Goal: Task Accomplishment & Management: Use online tool/utility

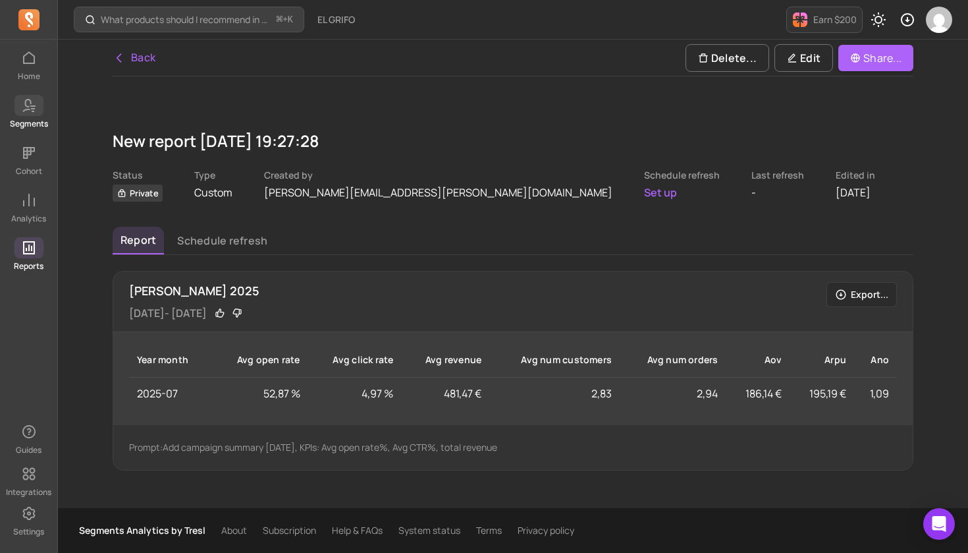
click at [27, 119] on p "Segments" at bounding box center [29, 124] width 38 height 11
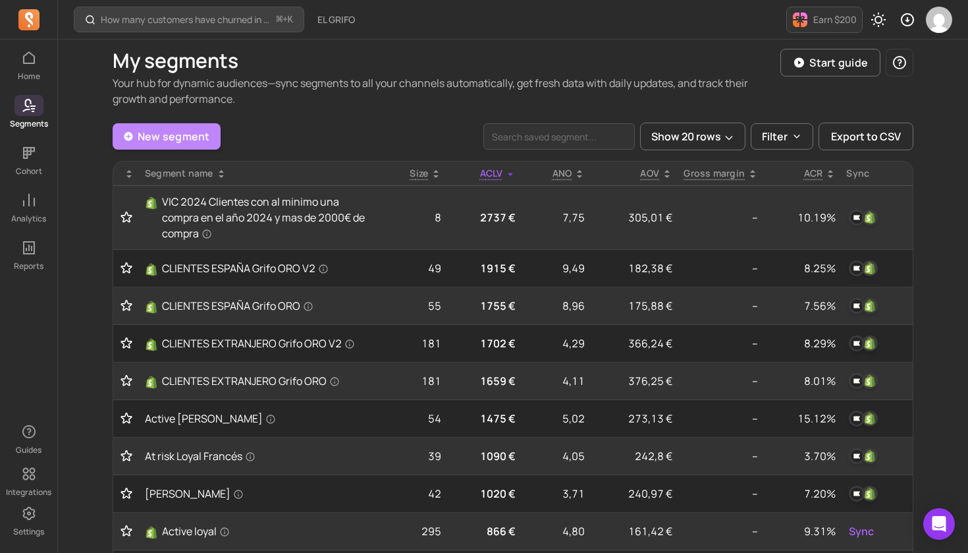
click at [188, 146] on link "New segment" at bounding box center [167, 136] width 108 height 26
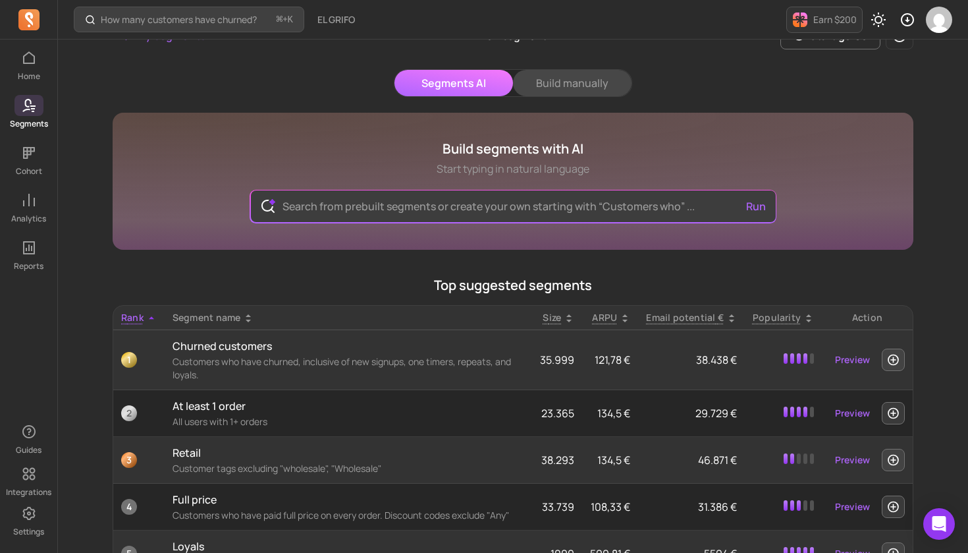
scroll to position [24, 1]
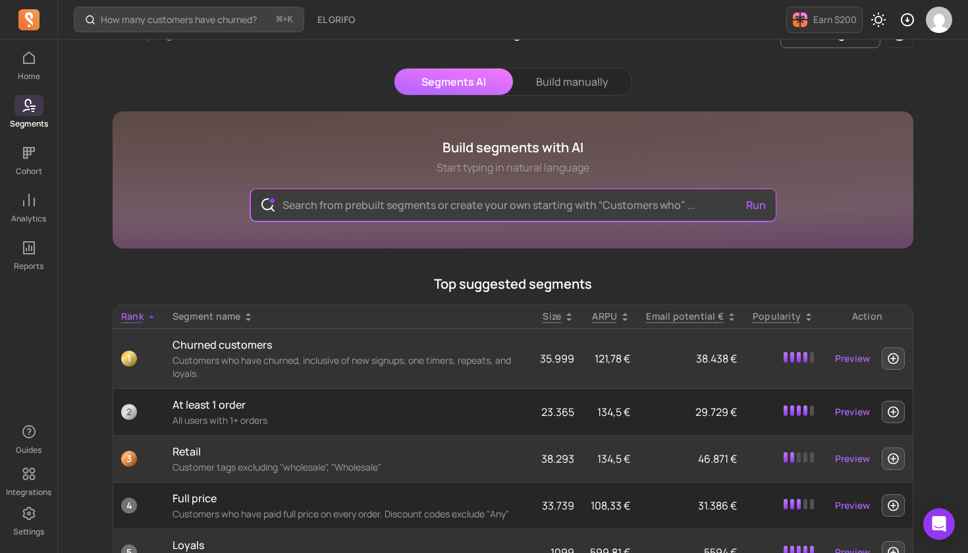
click at [588, 97] on div "Segments AI Build manually Build segments with AI Start typing in natural langu…" at bounding box center [513, 384] width 801 height 632
click at [591, 82] on button "Build manually" at bounding box center [572, 82] width 119 height 26
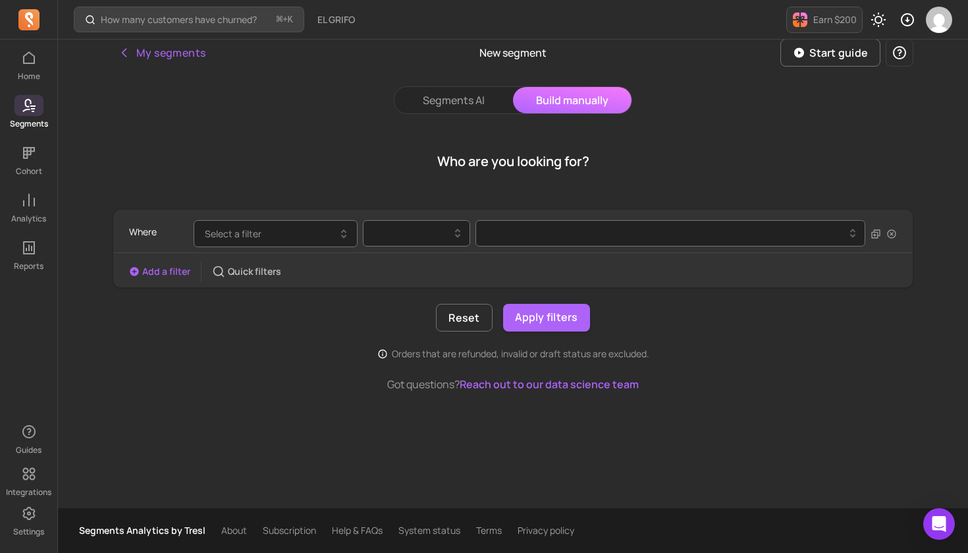
scroll to position [6, 0]
click at [298, 236] on button "Select a filter" at bounding box center [276, 233] width 164 height 27
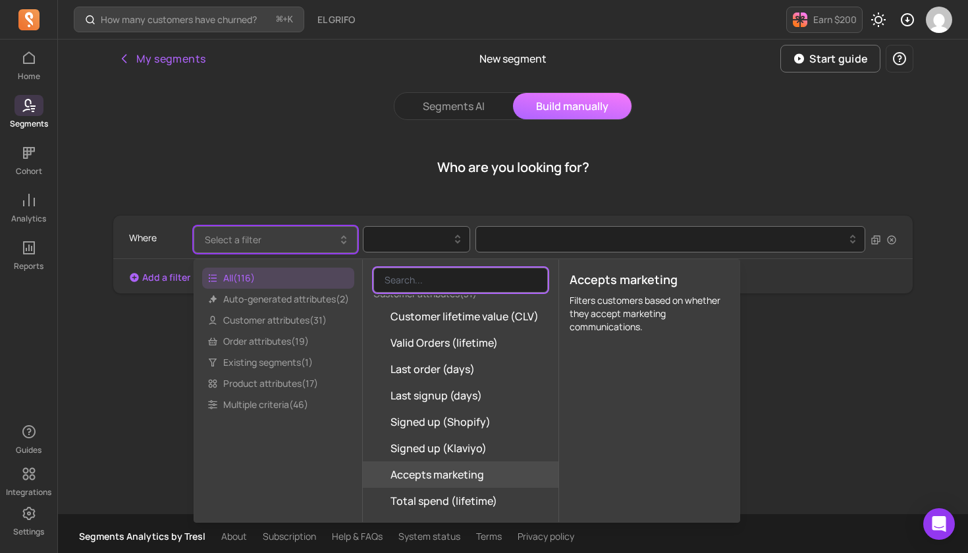
scroll to position [0, 0]
click at [141, 60] on button "My segments" at bounding box center [162, 58] width 98 height 26
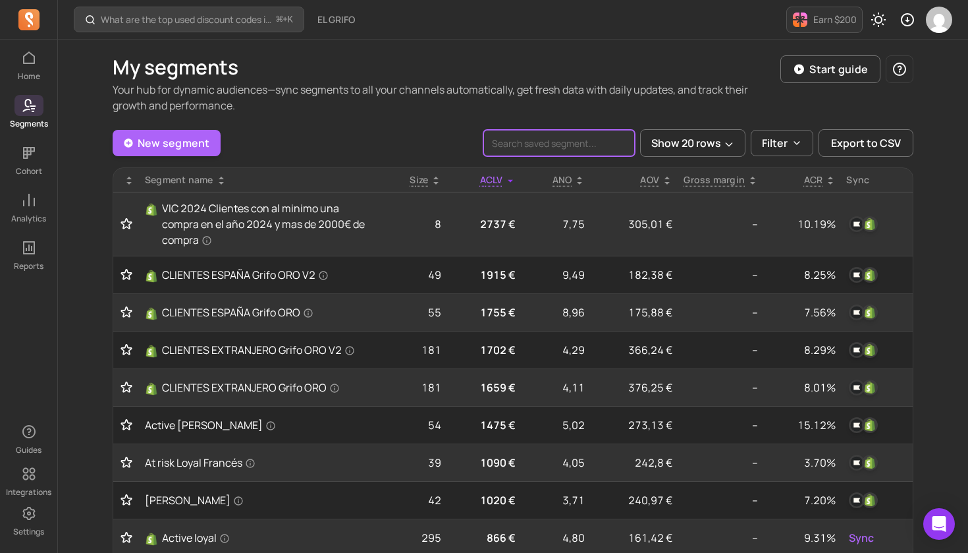
click at [572, 145] on input "search" at bounding box center [558, 143] width 151 height 26
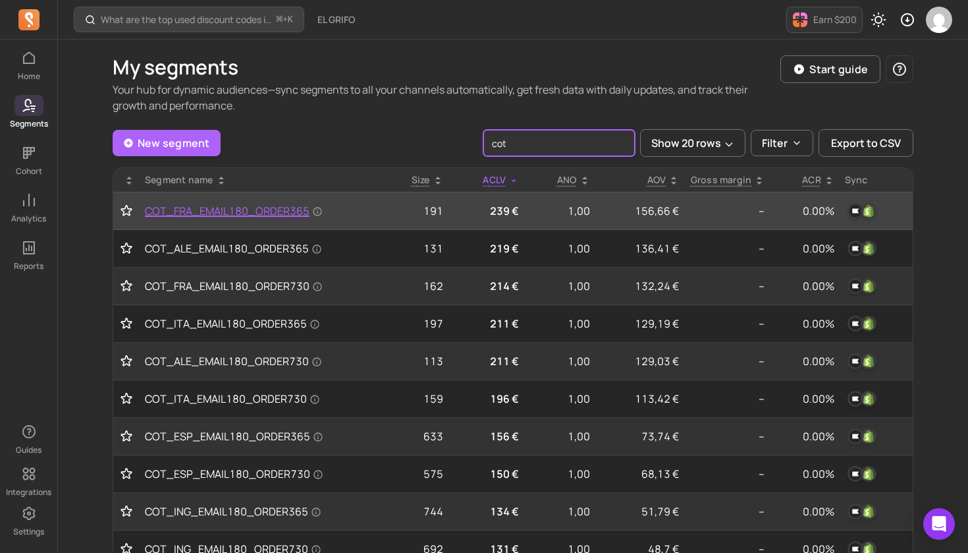
type input "cot"
click at [258, 209] on span "COT_FRA_EMAIL180_ORDER365" at bounding box center [234, 211] width 178 height 16
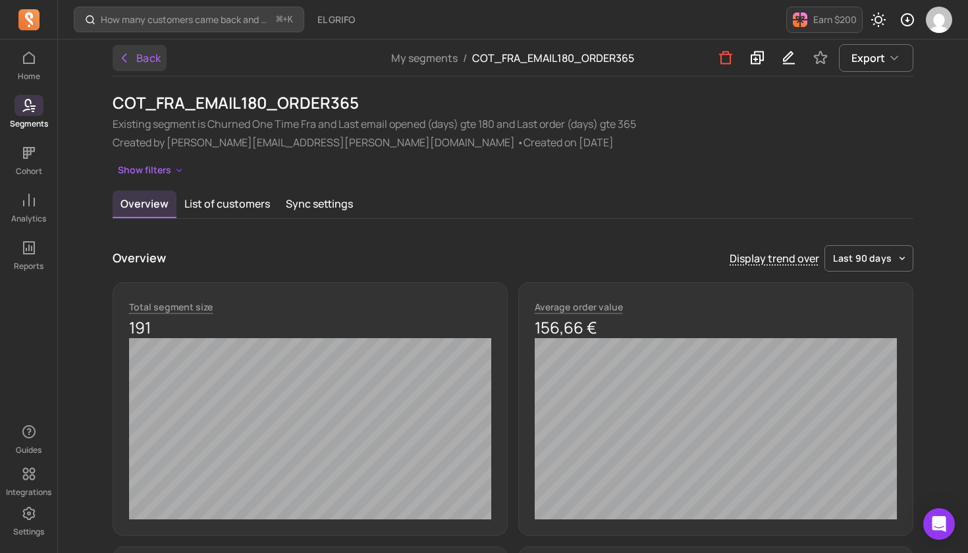
click at [144, 53] on button "Back" at bounding box center [140, 58] width 54 height 26
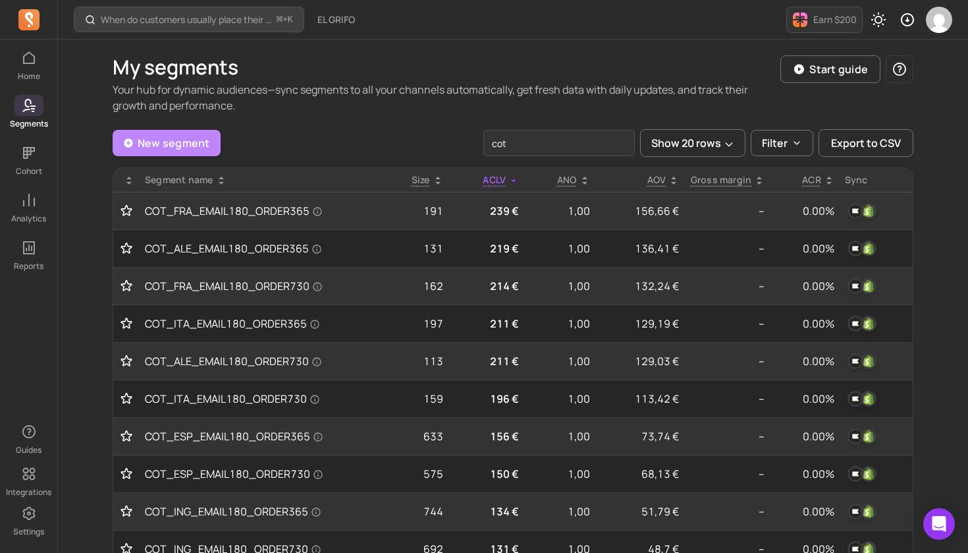
click at [190, 144] on link "New segment" at bounding box center [167, 143] width 108 height 26
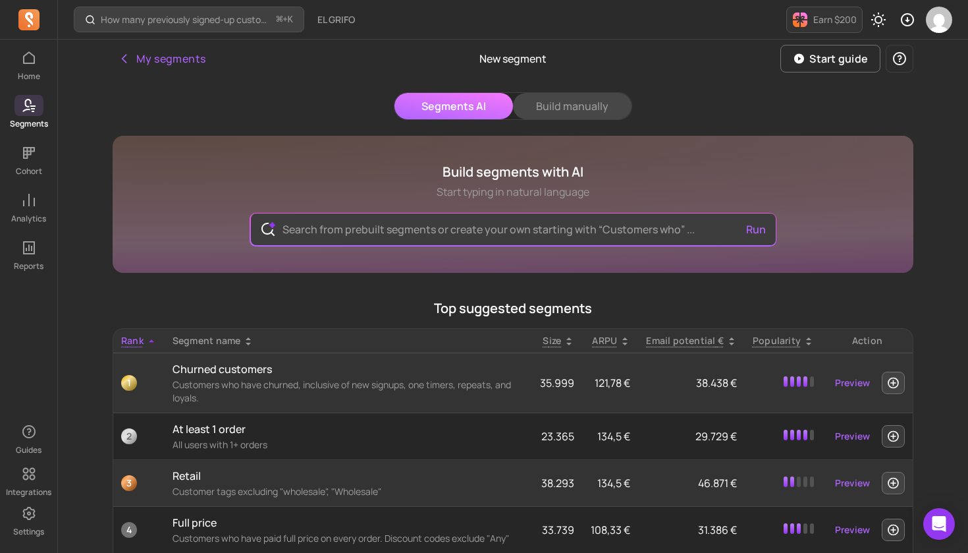
click at [584, 109] on button "Build manually" at bounding box center [572, 106] width 119 height 26
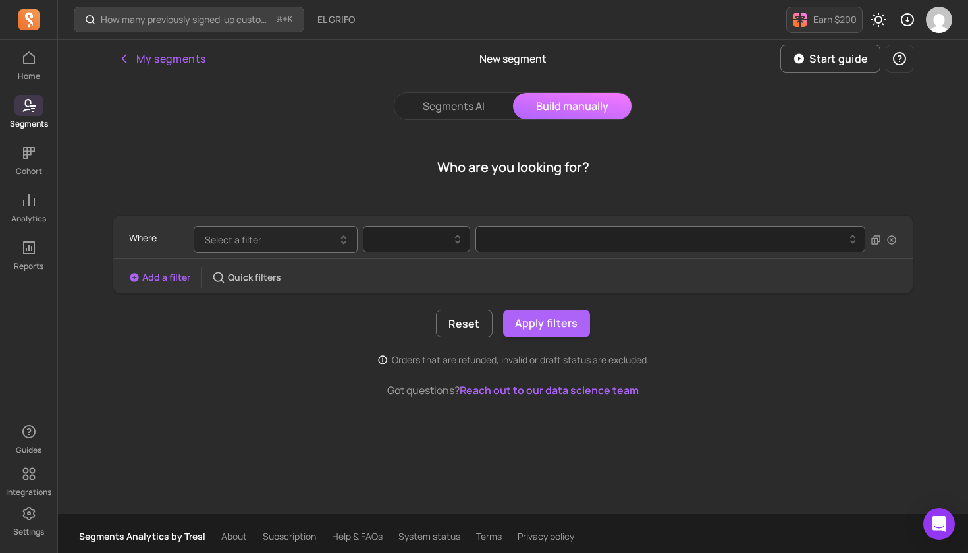
click at [271, 245] on button "Select a filter" at bounding box center [276, 239] width 164 height 27
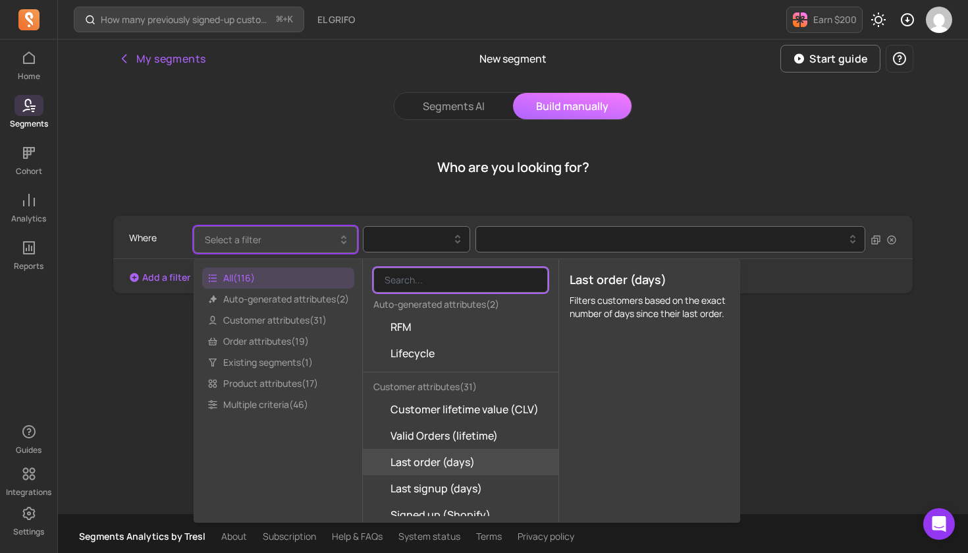
scroll to position [22, 0]
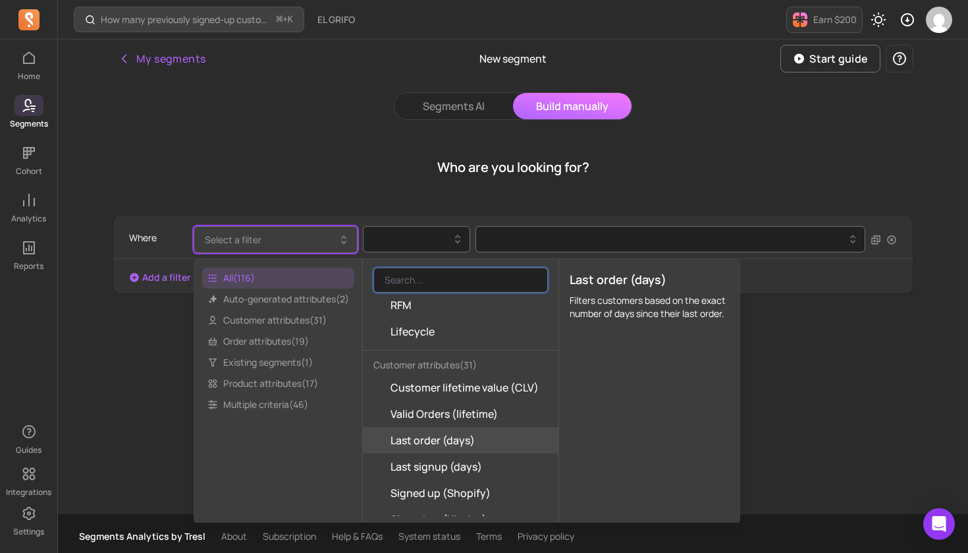
click at [442, 445] on span "Last order (days)" at bounding box center [433, 440] width 84 height 16
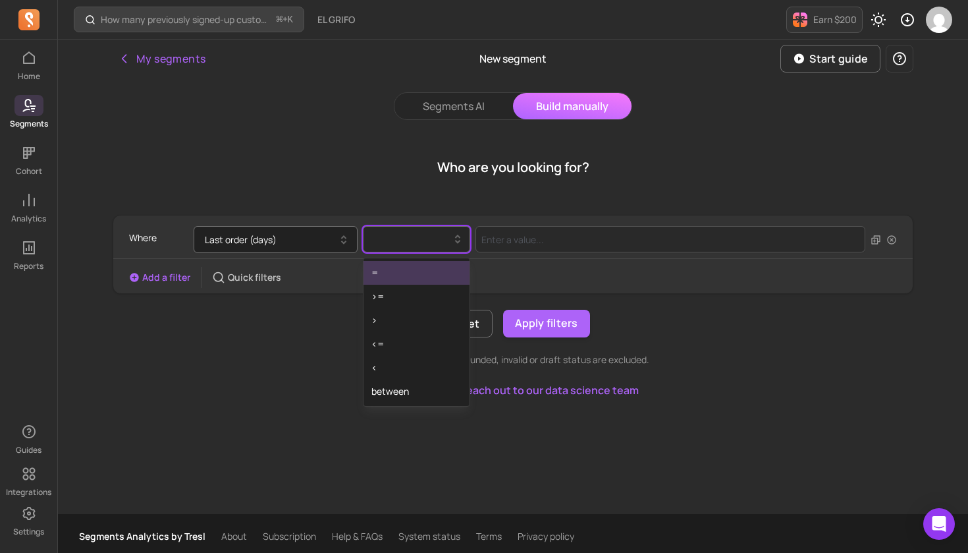
click at [454, 240] on icon at bounding box center [458, 239] width 16 height 16
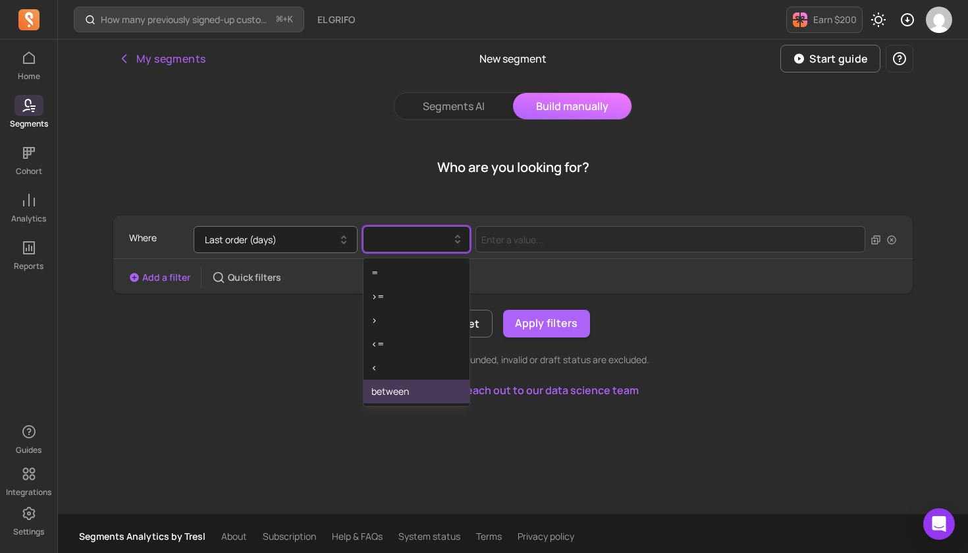
click at [405, 393] on div "between" at bounding box center [417, 391] width 106 height 24
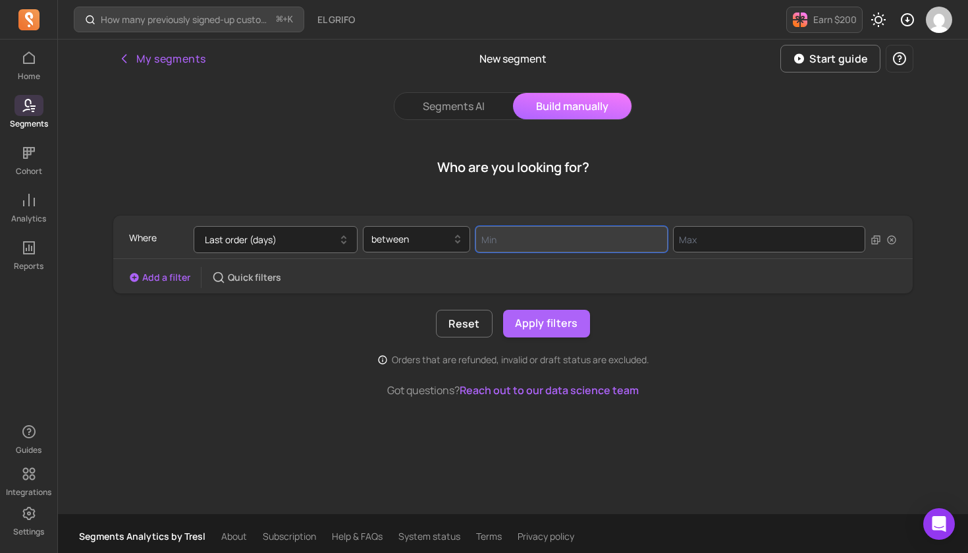
click at [517, 237] on input "Value for filter clause" at bounding box center [572, 239] width 192 height 26
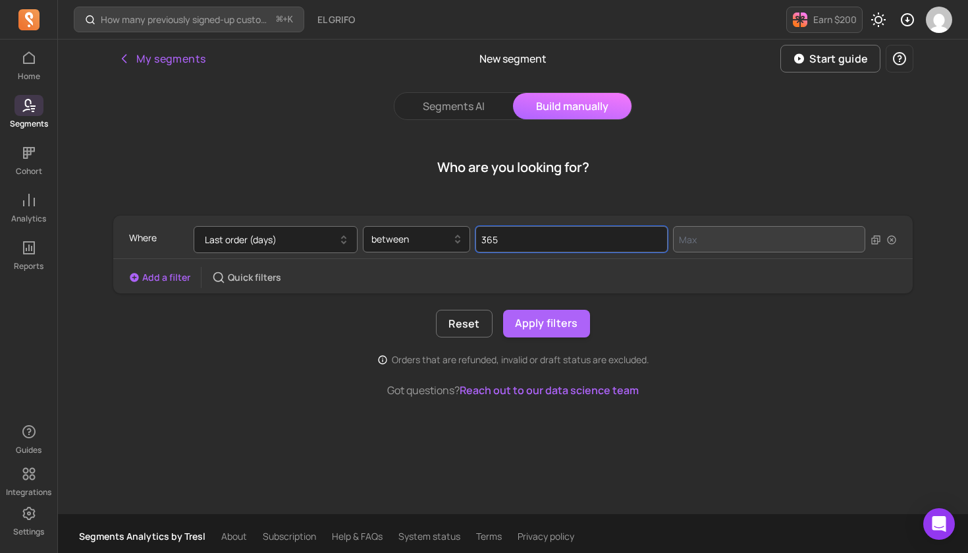
type input "365"
click at [696, 244] on input "Value for filter clause" at bounding box center [769, 239] width 192 height 26
type input "730"
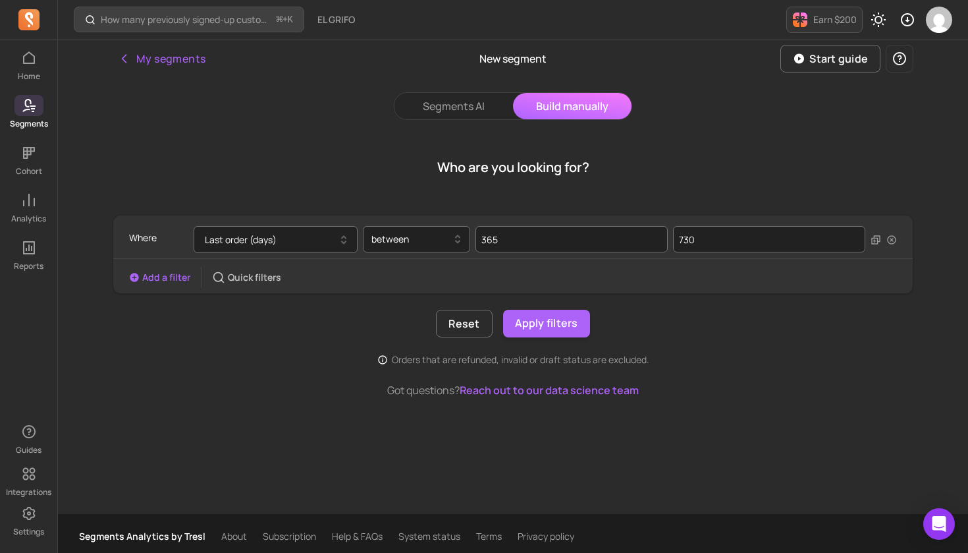
click at [166, 279] on button "Add a filter" at bounding box center [159, 277] width 61 height 13
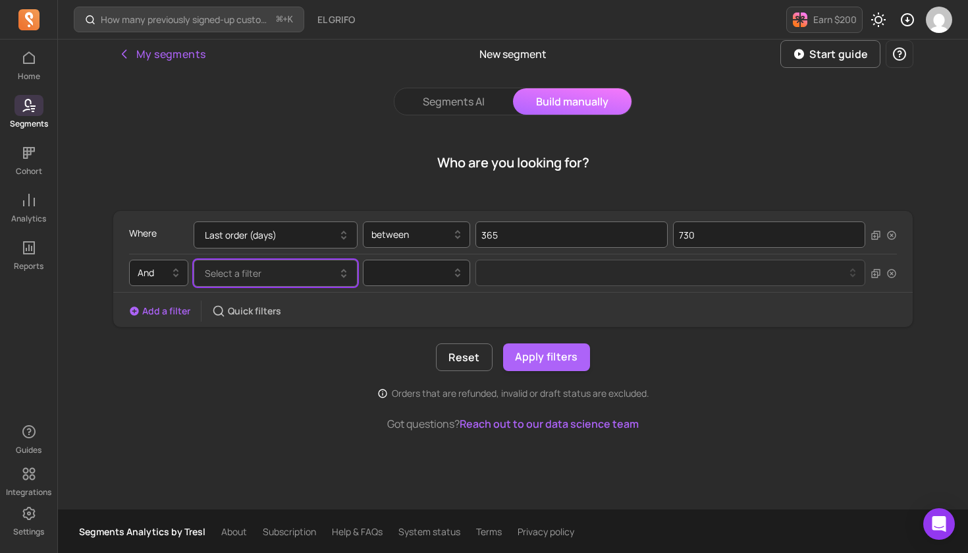
click at [280, 279] on button "Select a filter" at bounding box center [276, 273] width 164 height 27
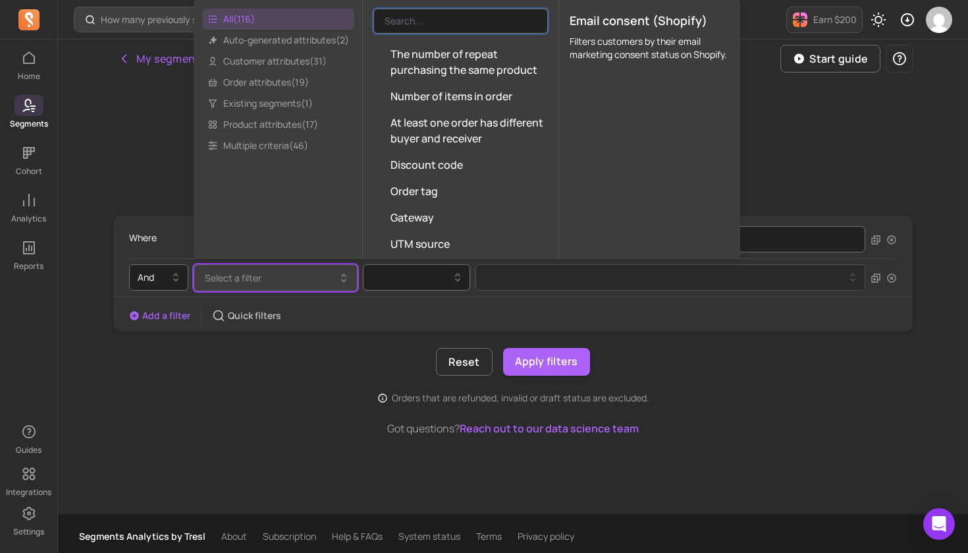
scroll to position [1091, 0]
click at [280, 147] on span "Multiple criteria ( 46 )" at bounding box center [278, 145] width 152 height 21
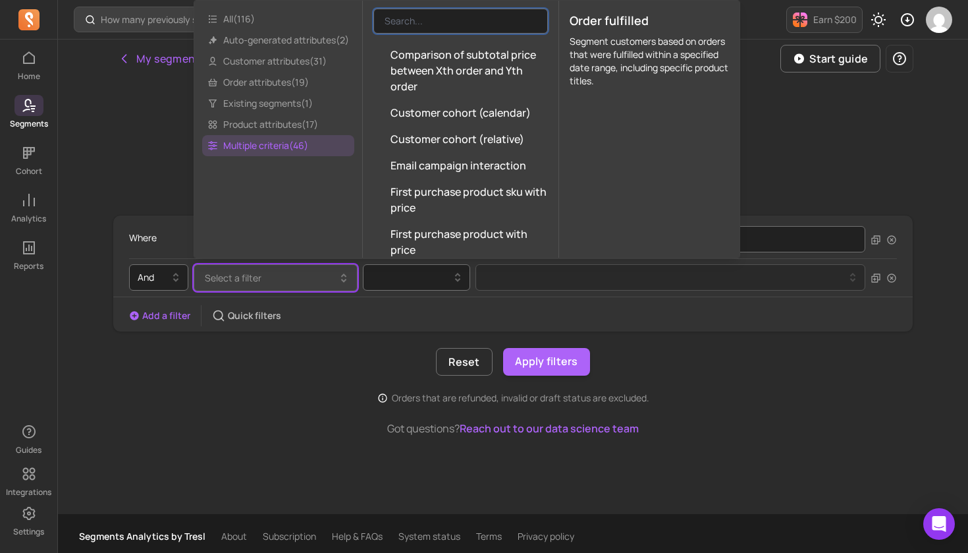
scroll to position [466, 0]
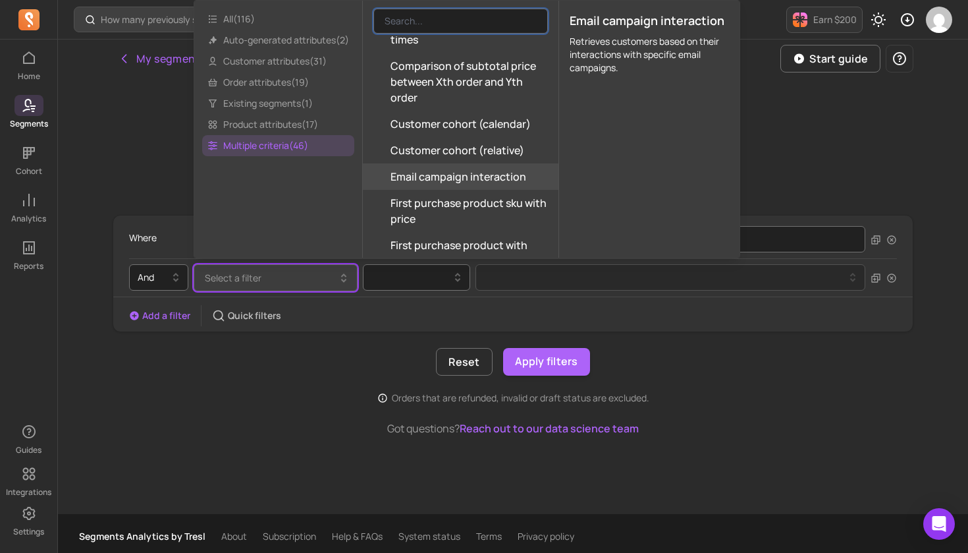
click at [502, 180] on span "Email campaign interaction" at bounding box center [459, 177] width 136 height 16
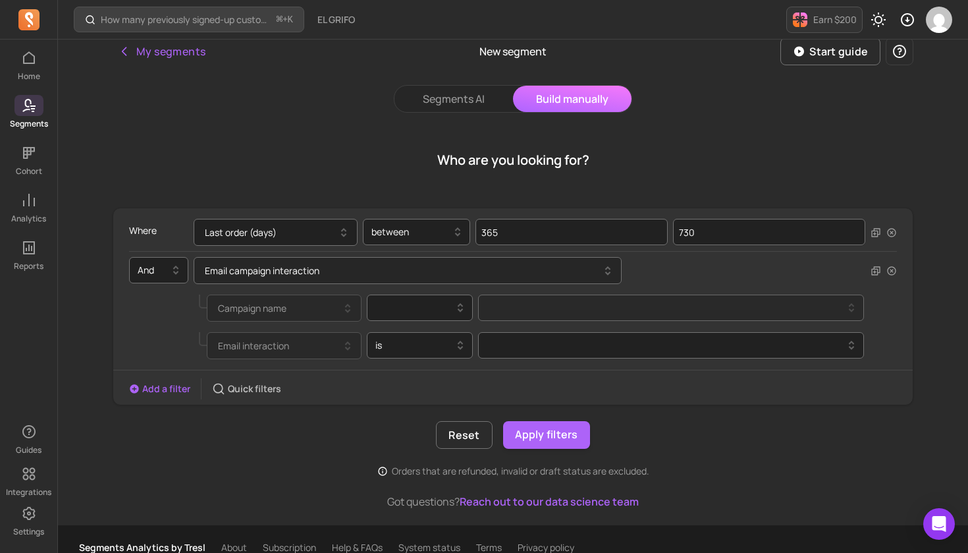
scroll to position [9, 0]
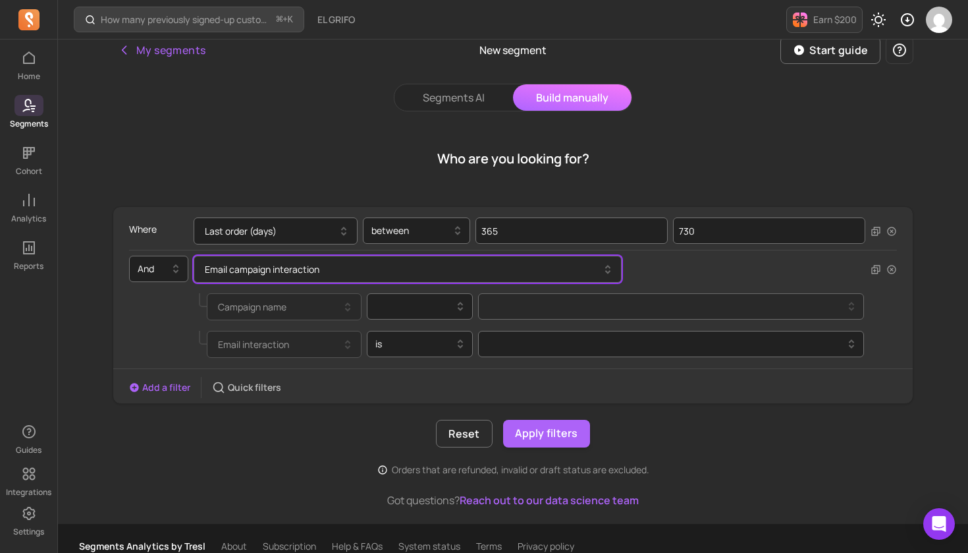
click at [229, 269] on button "Email campaign interaction" at bounding box center [408, 269] width 428 height 27
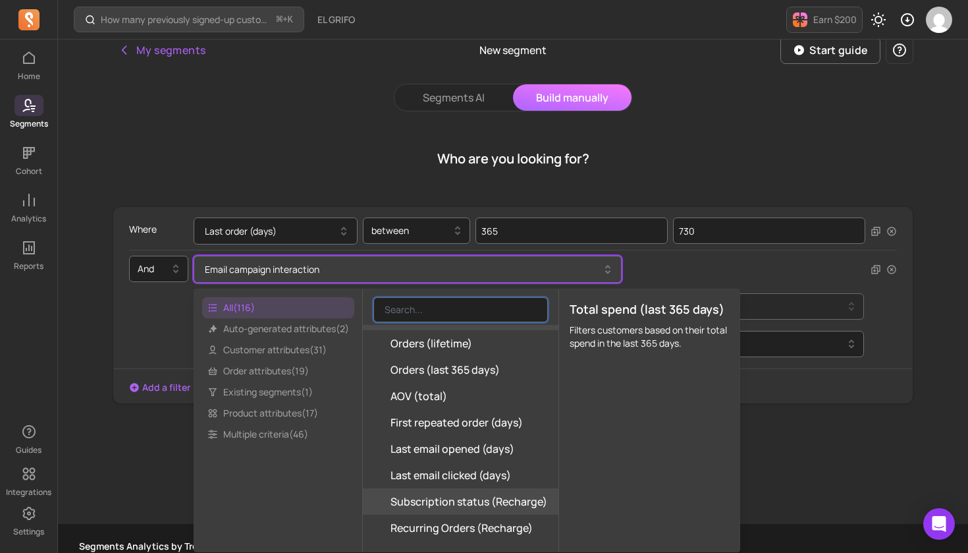
scroll to position [335, 0]
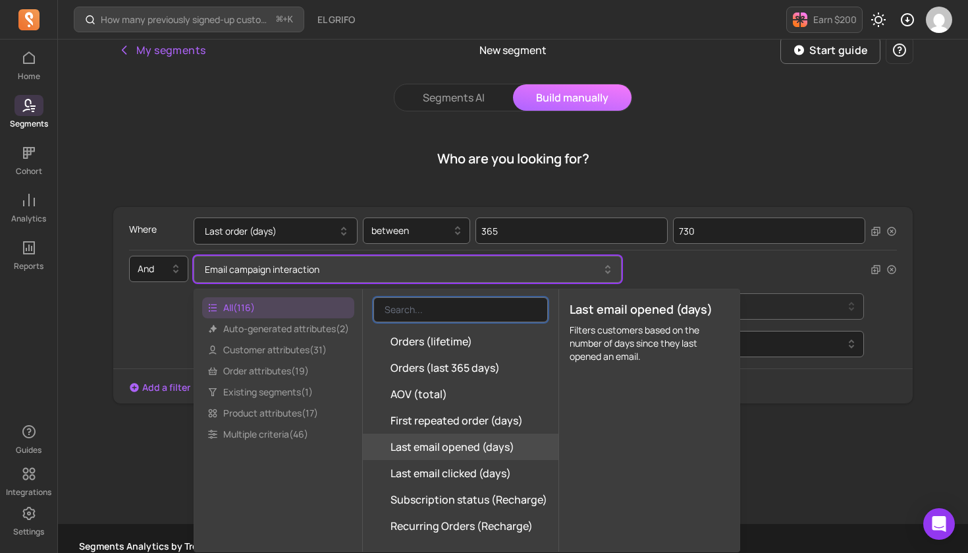
click at [509, 447] on span "Last email opened (days)" at bounding box center [453, 447] width 124 height 16
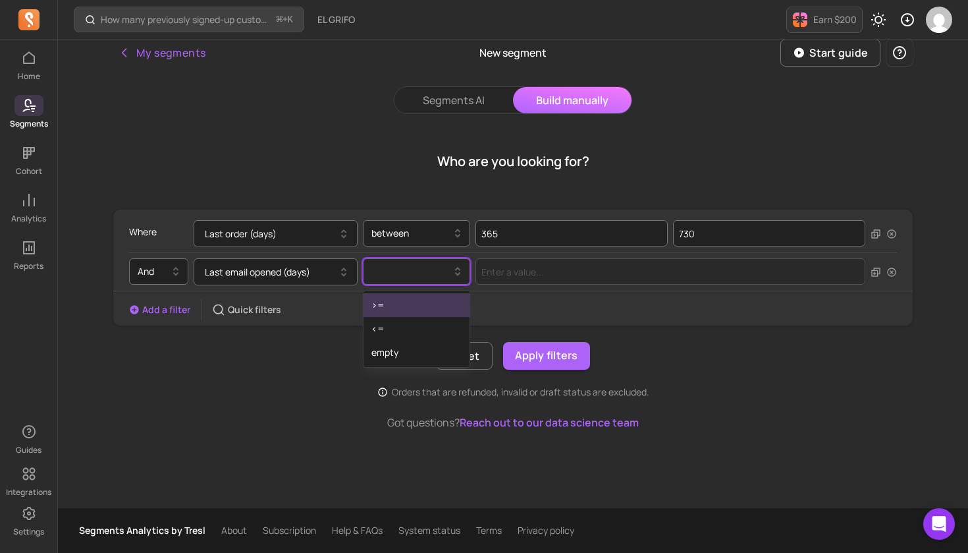
click at [459, 275] on icon at bounding box center [458, 271] width 16 height 16
click at [416, 308] on div ">=" at bounding box center [417, 305] width 106 height 24
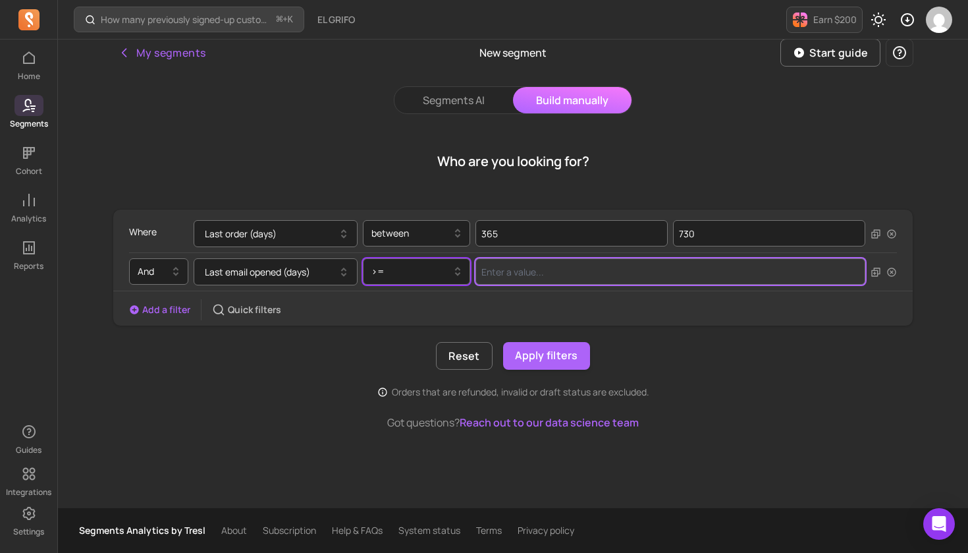
click at [561, 273] on input "Value for filter clause" at bounding box center [671, 271] width 390 height 26
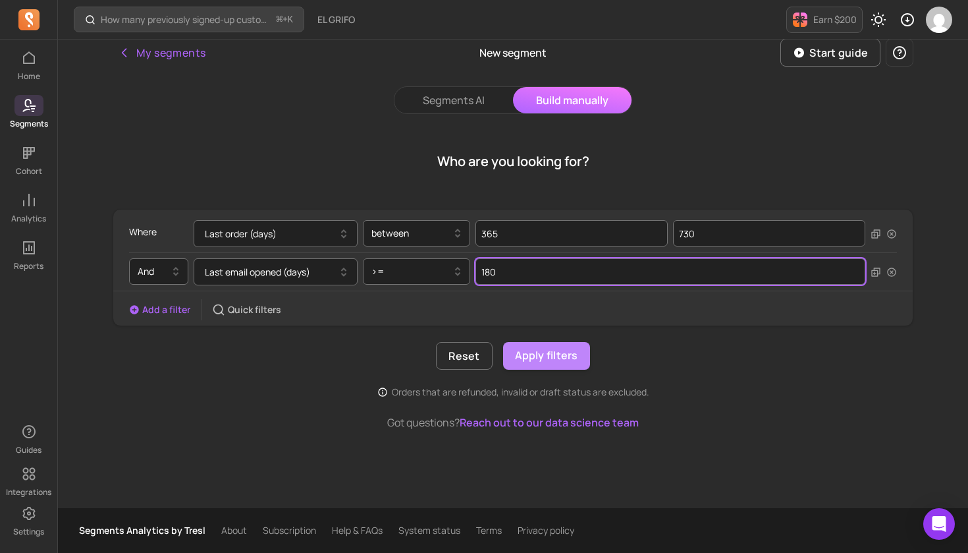
type input "180"
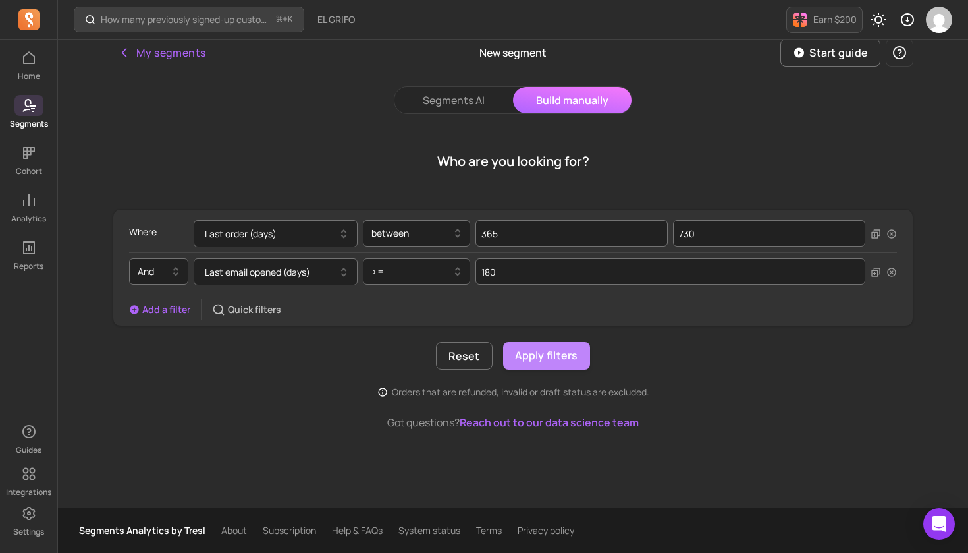
click at [542, 360] on button "Apply filters" at bounding box center [546, 356] width 87 height 28
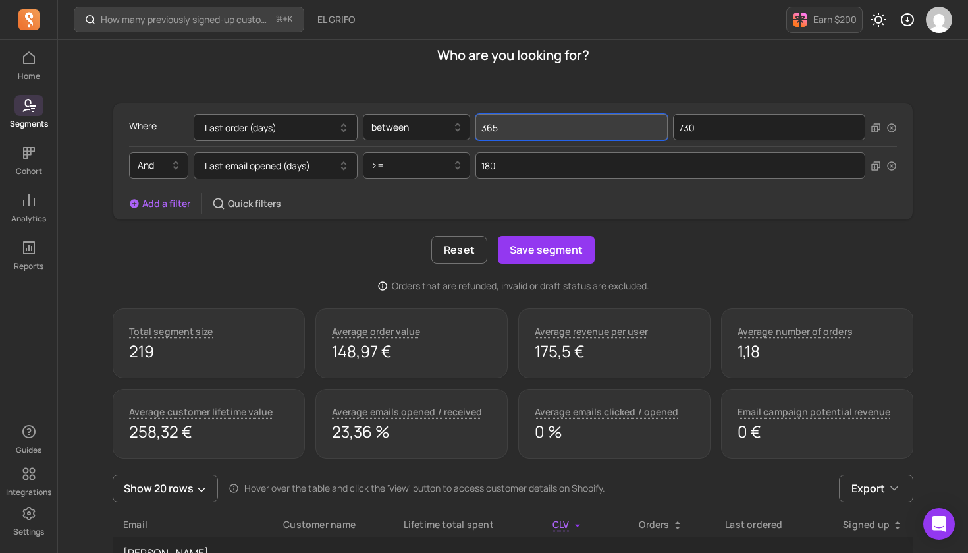
scroll to position [118, 1]
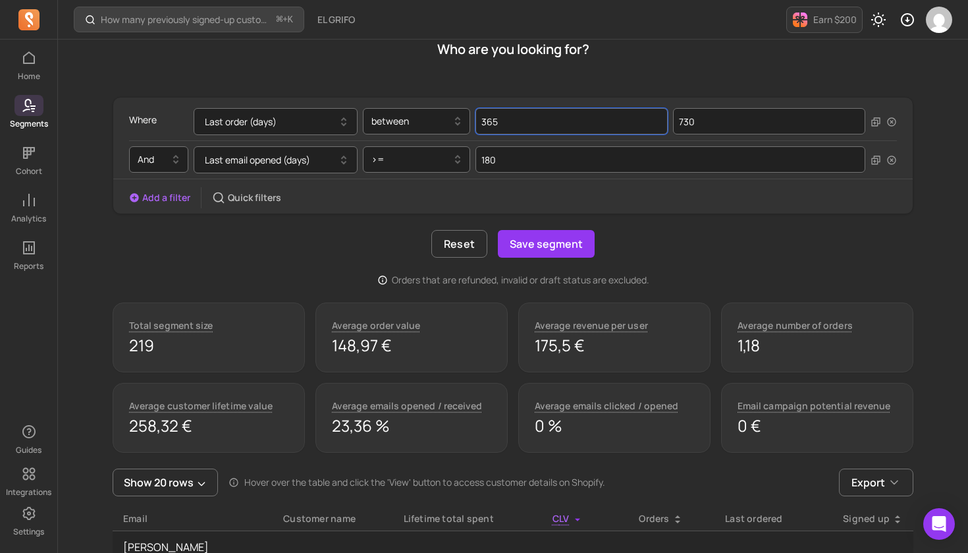
drag, startPoint x: 541, startPoint y: 130, endPoint x: 470, endPoint y: 129, distance: 70.5
click at [470, 129] on div "Last order (days) between 365 730" at bounding box center [530, 121] width 672 height 27
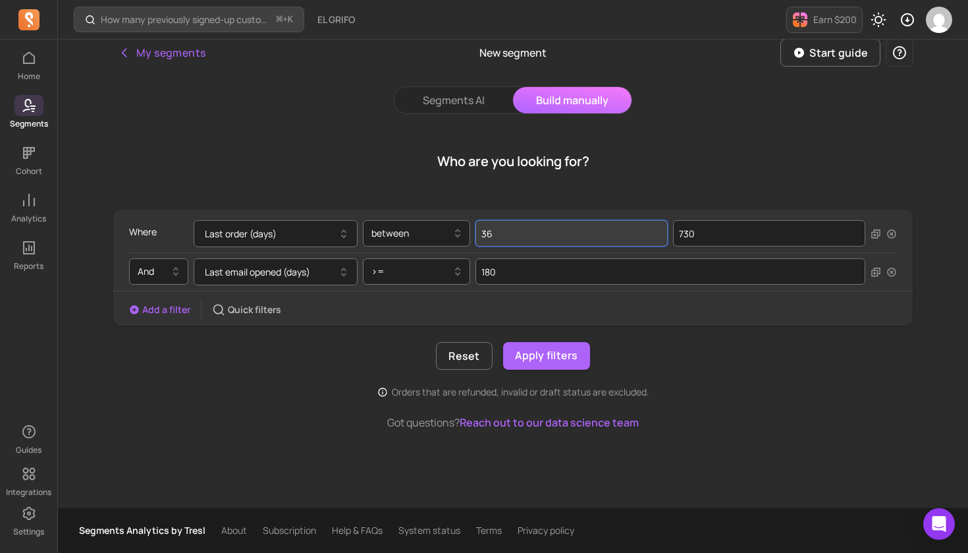
scroll to position [6, 0]
type input "3"
type input "0"
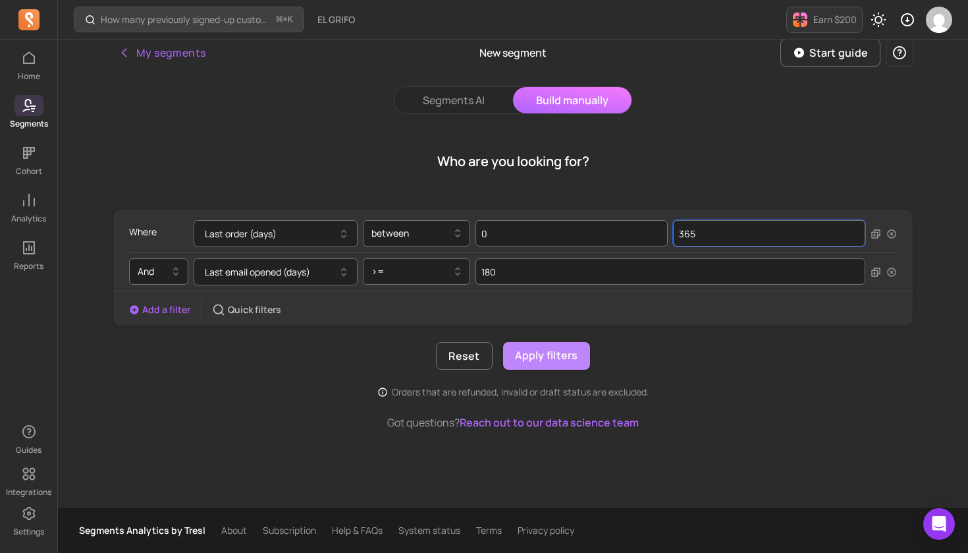
type input "365"
click at [553, 361] on button "Apply filters" at bounding box center [546, 356] width 87 height 28
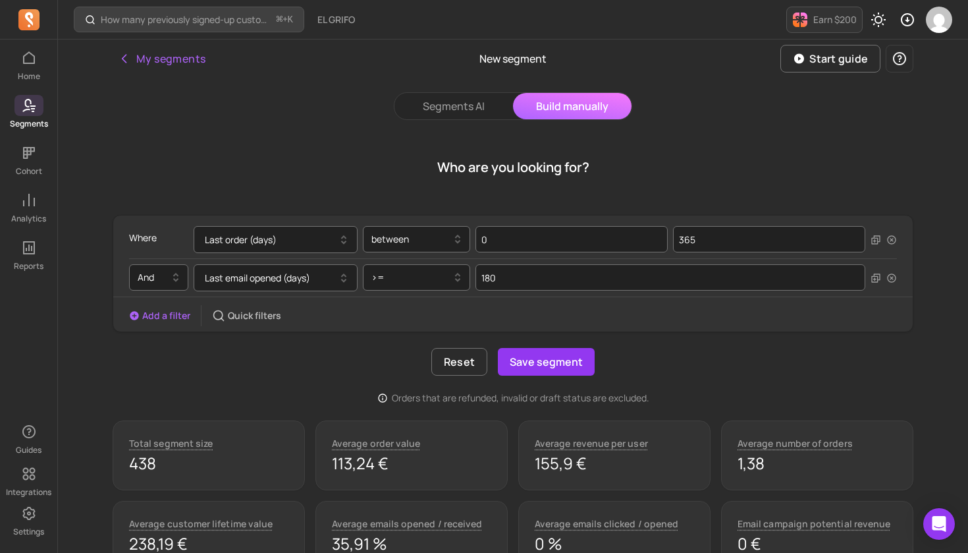
click at [167, 317] on button "Add a filter" at bounding box center [159, 315] width 61 height 13
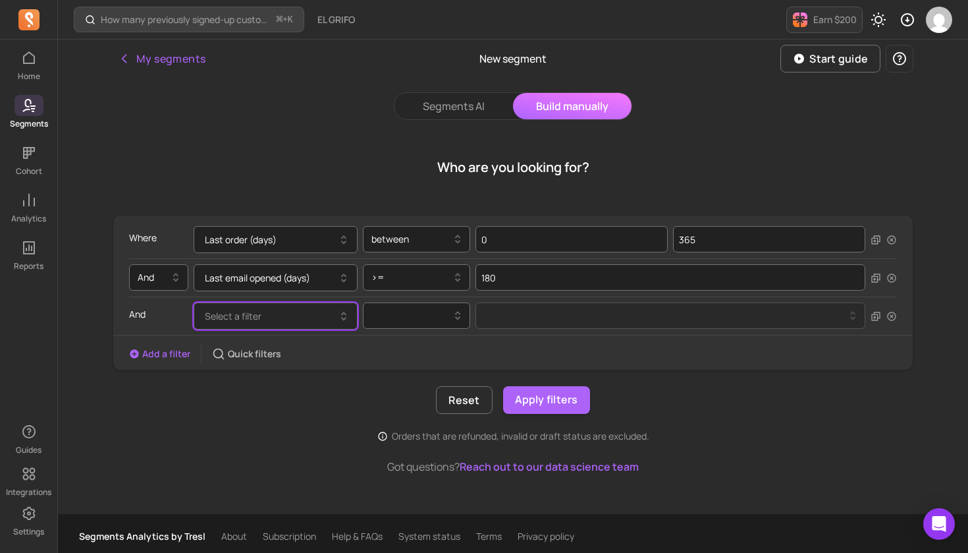
click at [260, 315] on span "Select a filter" at bounding box center [233, 316] width 57 height 13
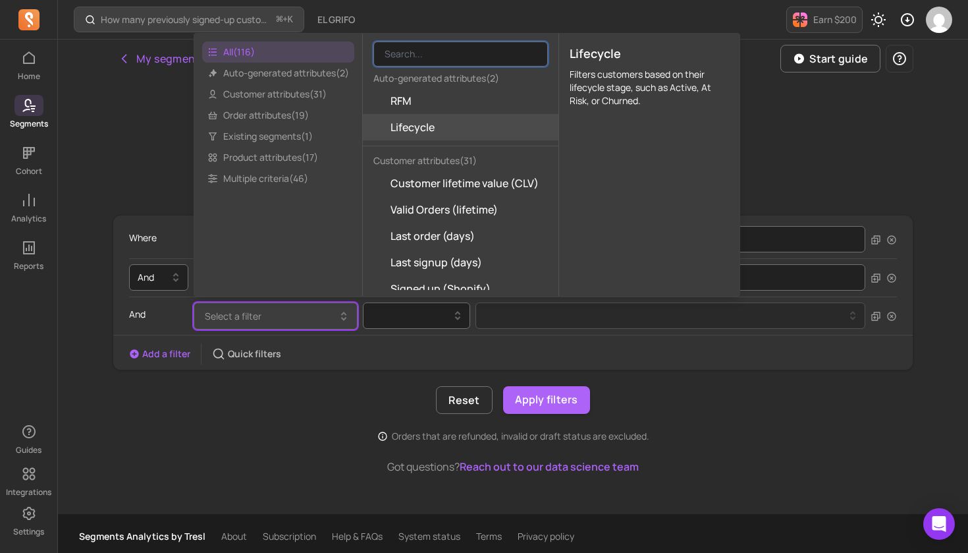
click at [435, 128] on span "Lifecycle" at bounding box center [413, 127] width 44 height 16
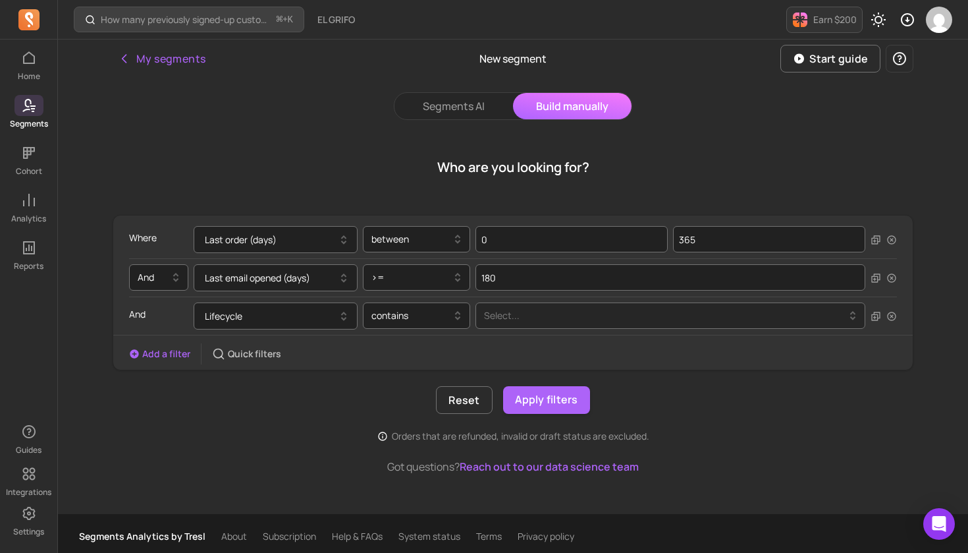
click at [527, 321] on div at bounding box center [665, 316] width 362 height 16
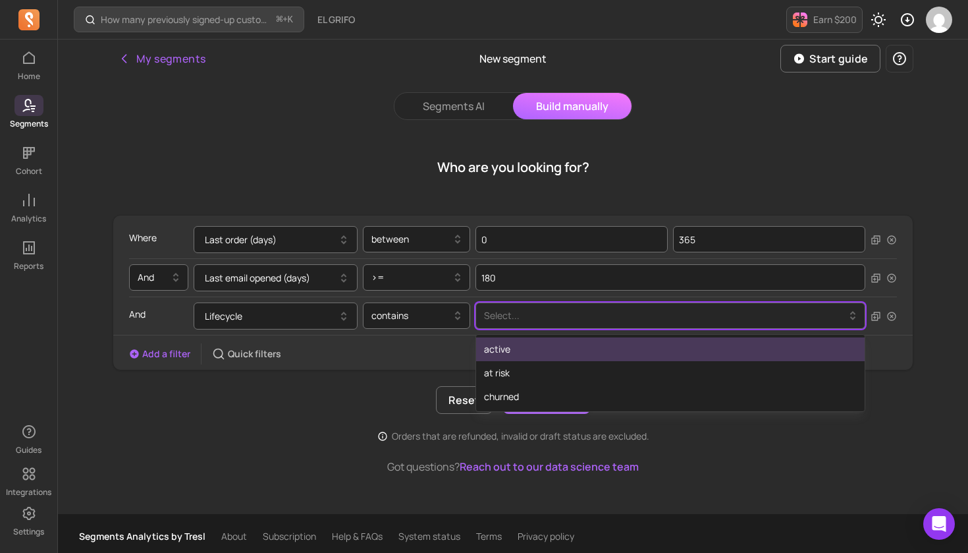
scroll to position [1, 0]
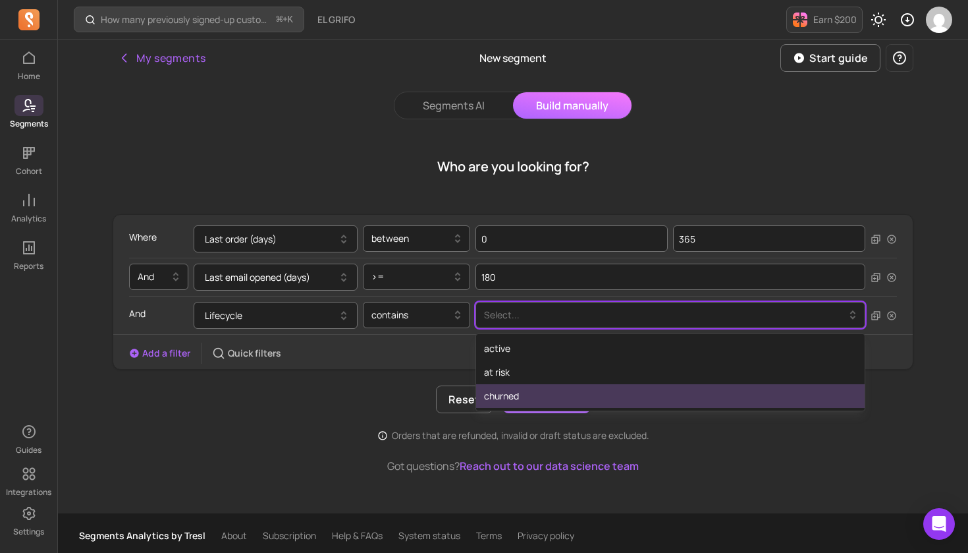
click at [536, 400] on div "churned" at bounding box center [670, 396] width 389 height 24
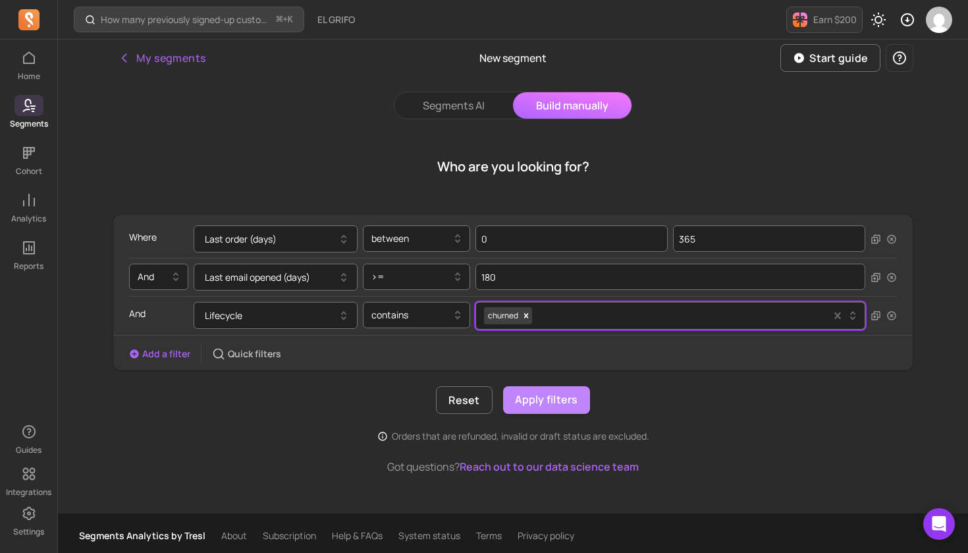
click at [545, 402] on button "Apply filters" at bounding box center [546, 400] width 87 height 28
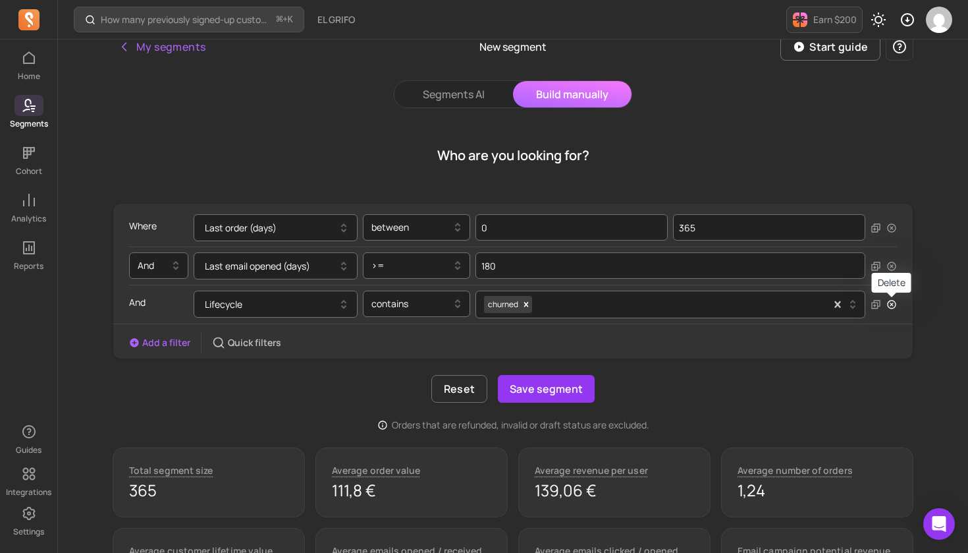
scroll to position [13, 0]
click at [893, 308] on icon "button" at bounding box center [892, 303] width 11 height 11
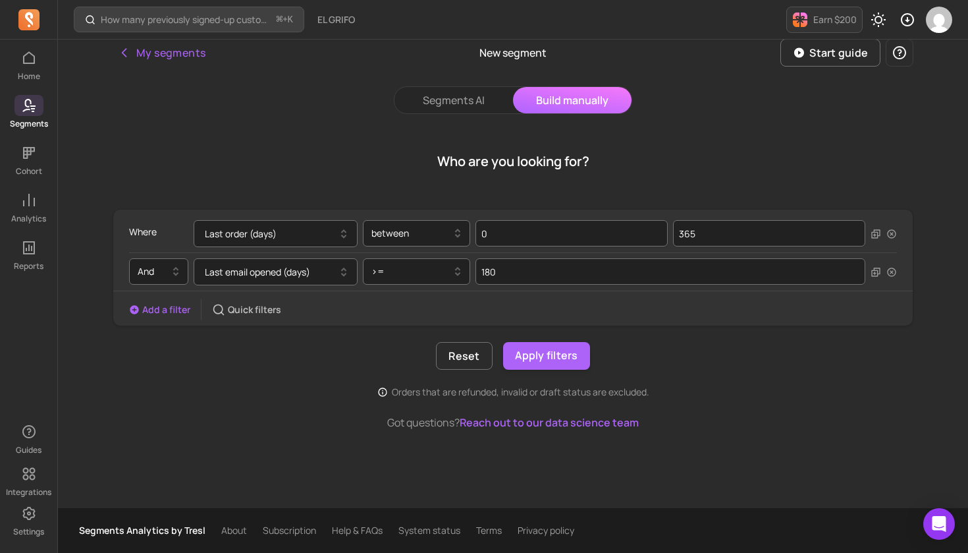
scroll to position [6, 0]
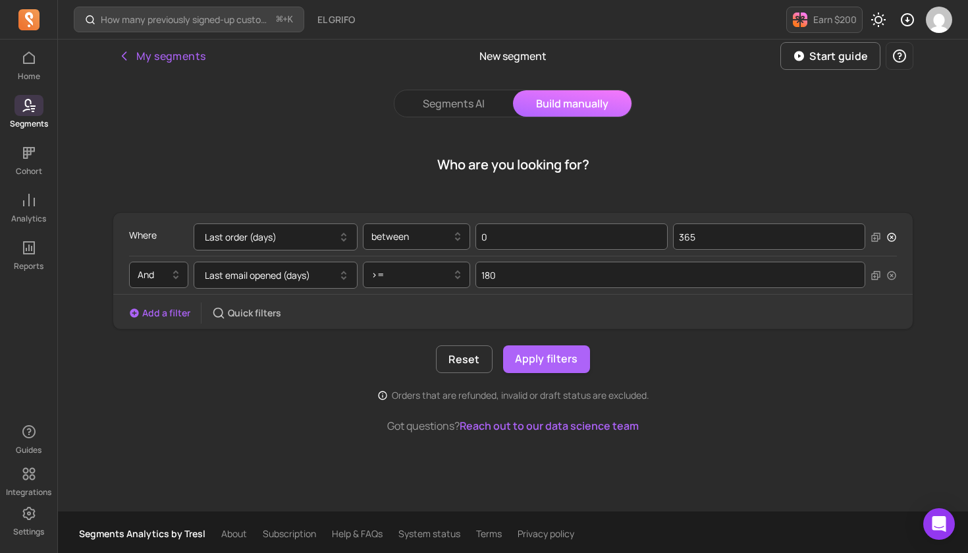
click at [894, 236] on icon "button" at bounding box center [892, 237] width 11 height 11
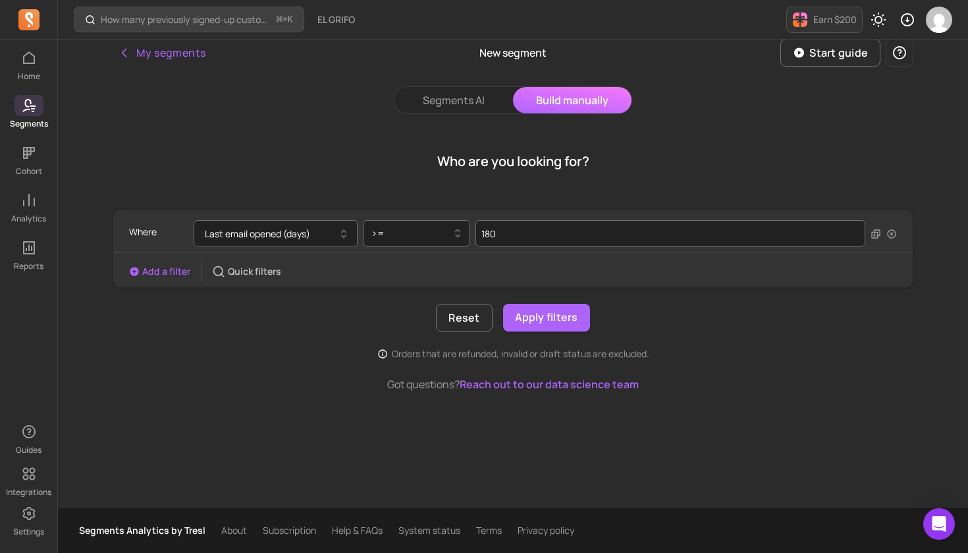
click at [159, 270] on button "Add a filter" at bounding box center [159, 271] width 61 height 13
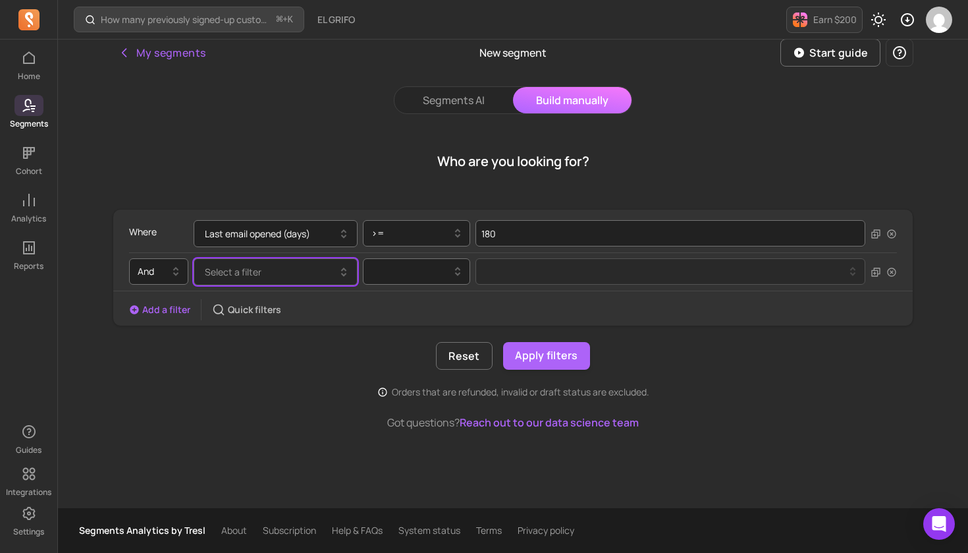
click at [217, 274] on span "Select a filter" at bounding box center [233, 271] width 57 height 13
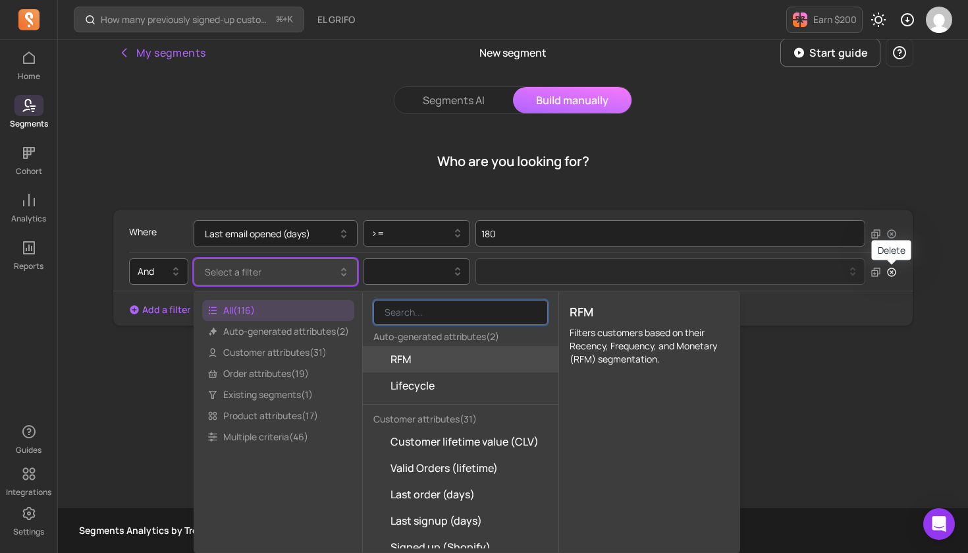
click at [890, 275] on icon "button" at bounding box center [891, 271] width 9 height 9
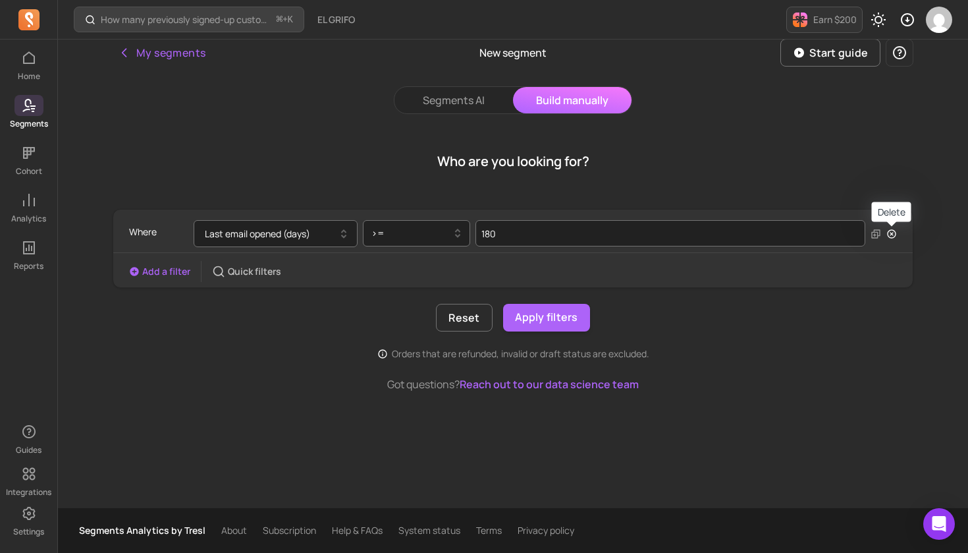
click at [894, 236] on icon "button" at bounding box center [891, 233] width 9 height 9
click at [289, 231] on button "Select a filter" at bounding box center [276, 233] width 164 height 27
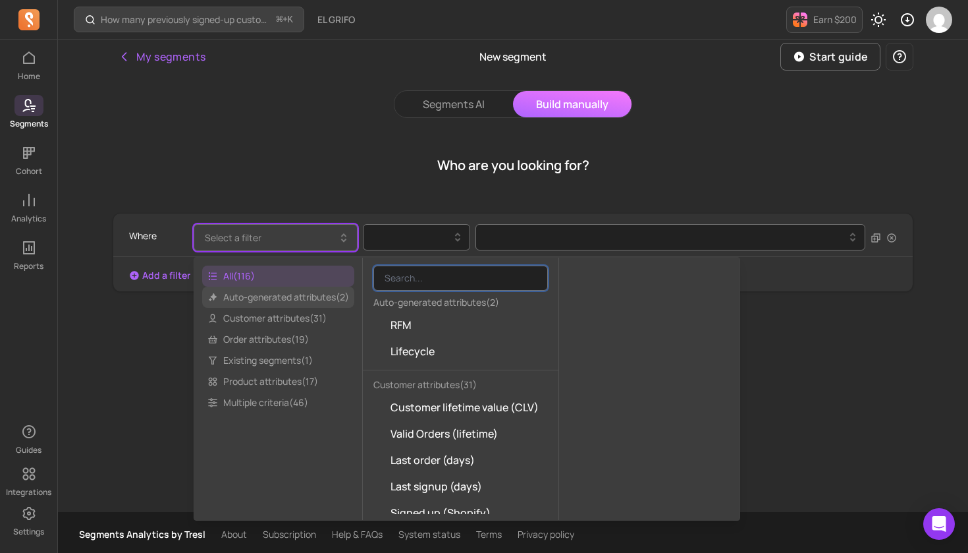
click at [289, 292] on span "Auto-generated attributes ( 2 )" at bounding box center [278, 297] width 152 height 21
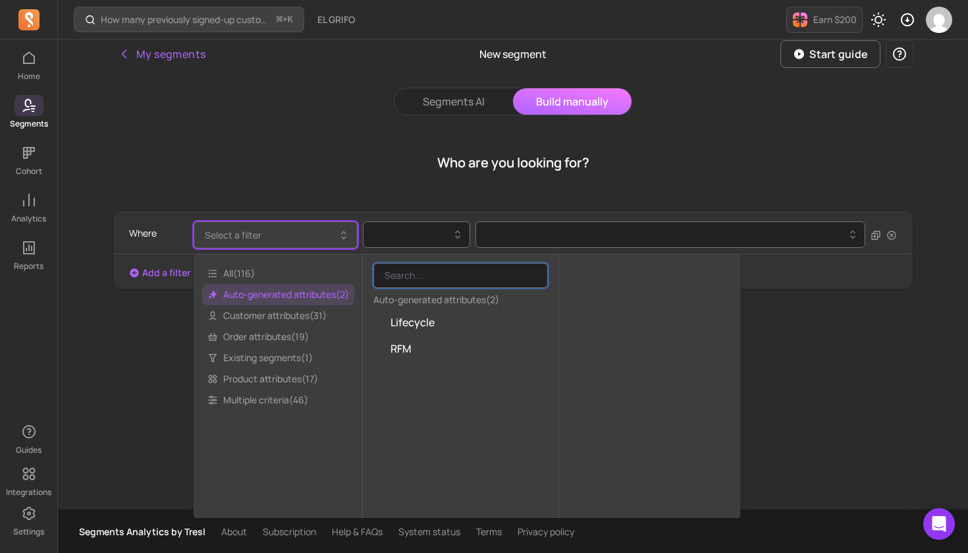
scroll to position [6, 0]
click at [289, 315] on span "Customer attributes ( 31 )" at bounding box center [278, 314] width 152 height 21
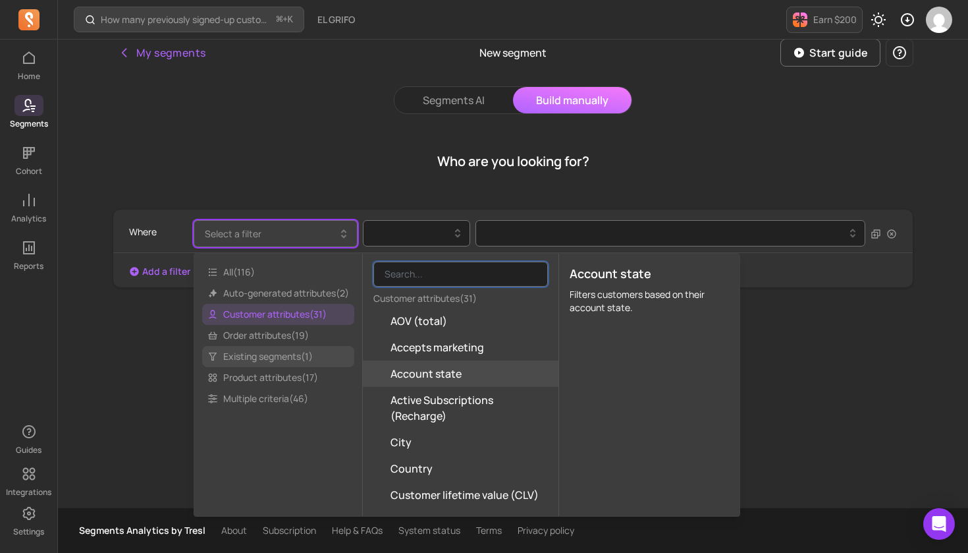
click at [287, 358] on span "Existing segments ( 1 )" at bounding box center [278, 356] width 152 height 21
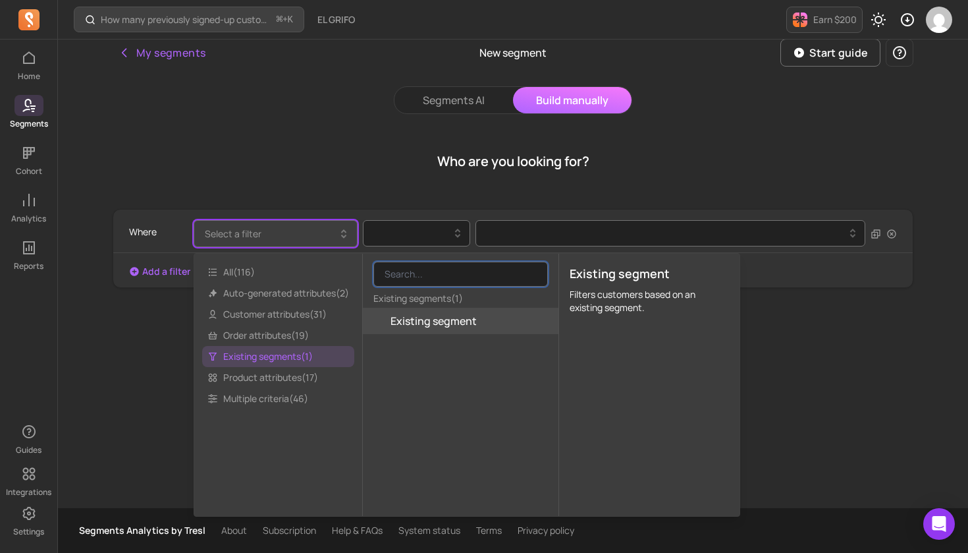
click at [409, 321] on span "Existing segment" at bounding box center [434, 321] width 86 height 16
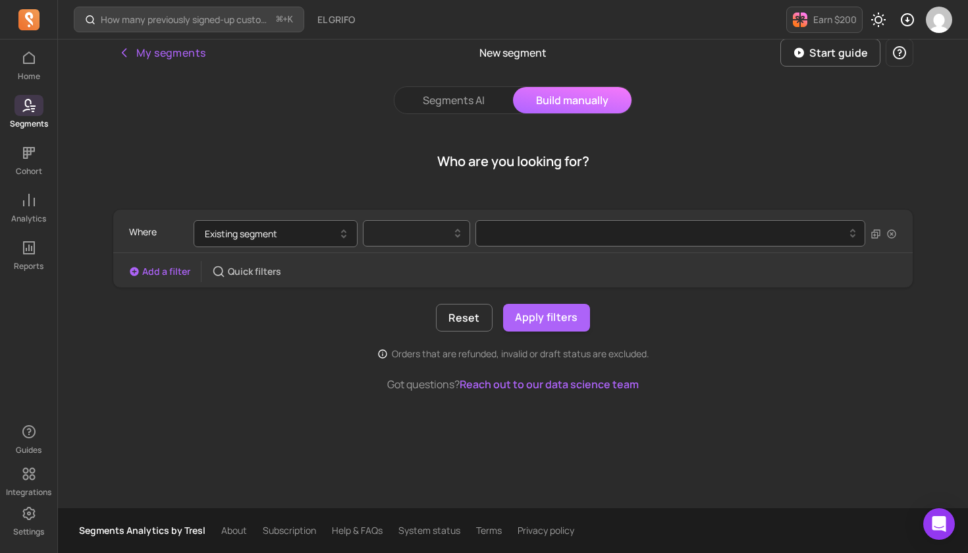
click at [445, 236] on div at bounding box center [411, 233] width 80 height 16
click at [408, 272] on div "is" at bounding box center [417, 267] width 106 height 24
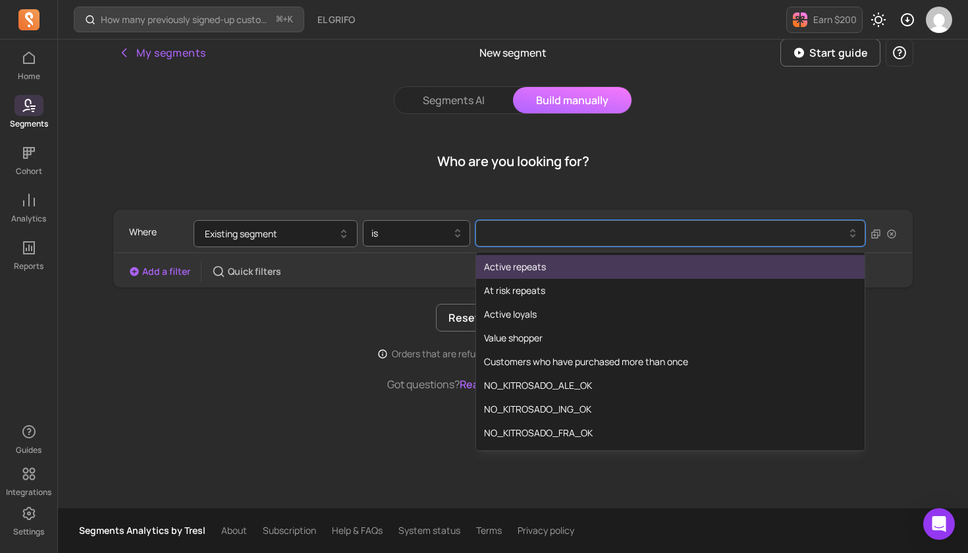
click at [512, 229] on div at bounding box center [665, 233] width 362 height 16
type input "churn"
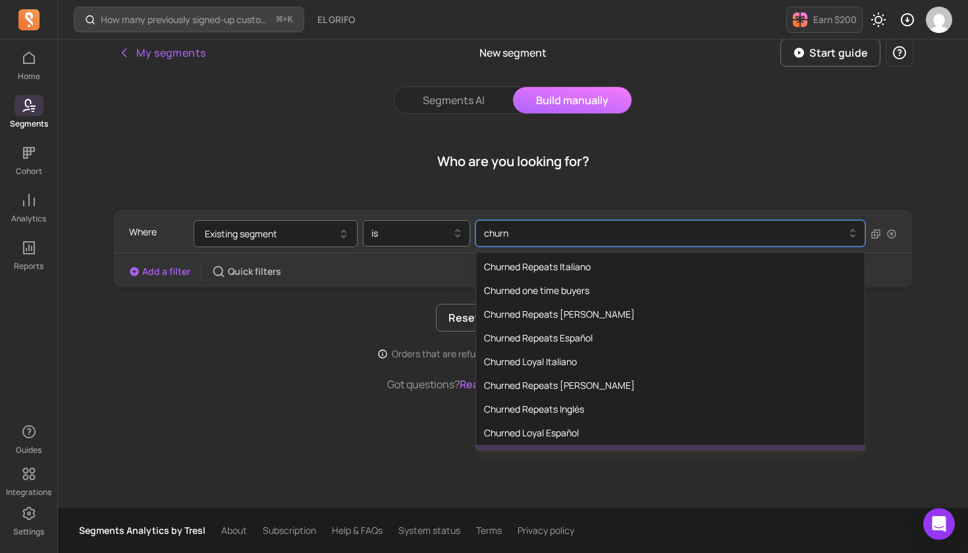
scroll to position [0, 0]
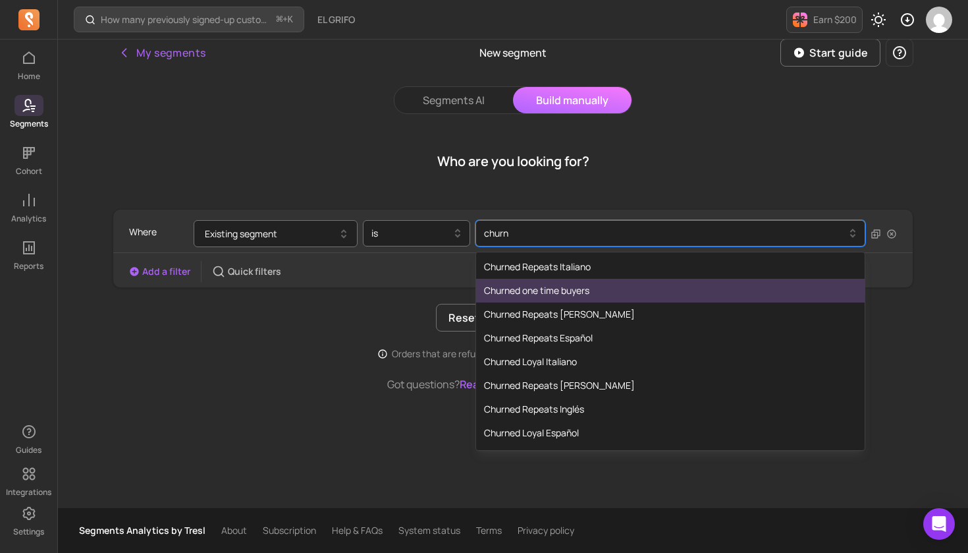
click at [574, 290] on div "Churned one time buyers" at bounding box center [670, 291] width 389 height 24
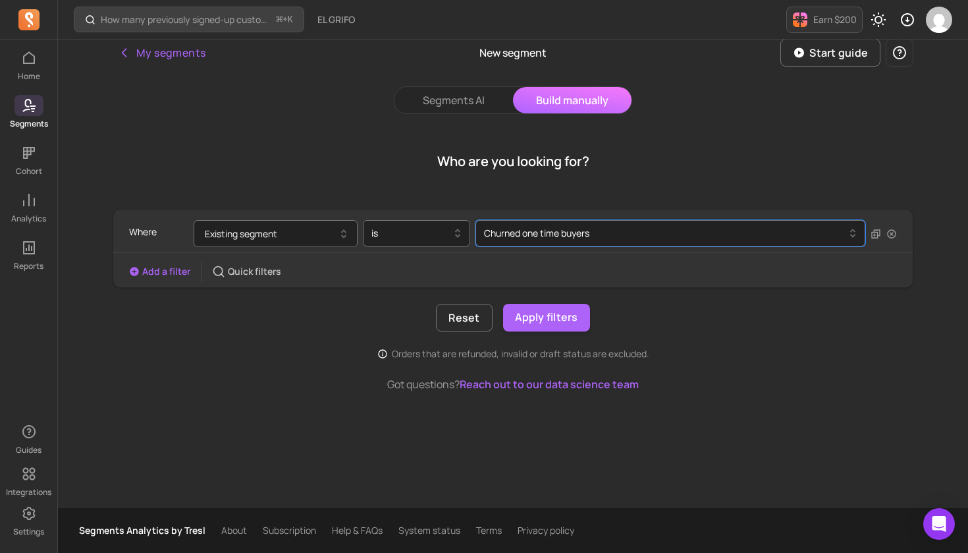
click at [173, 271] on button "Add a filter" at bounding box center [159, 271] width 61 height 13
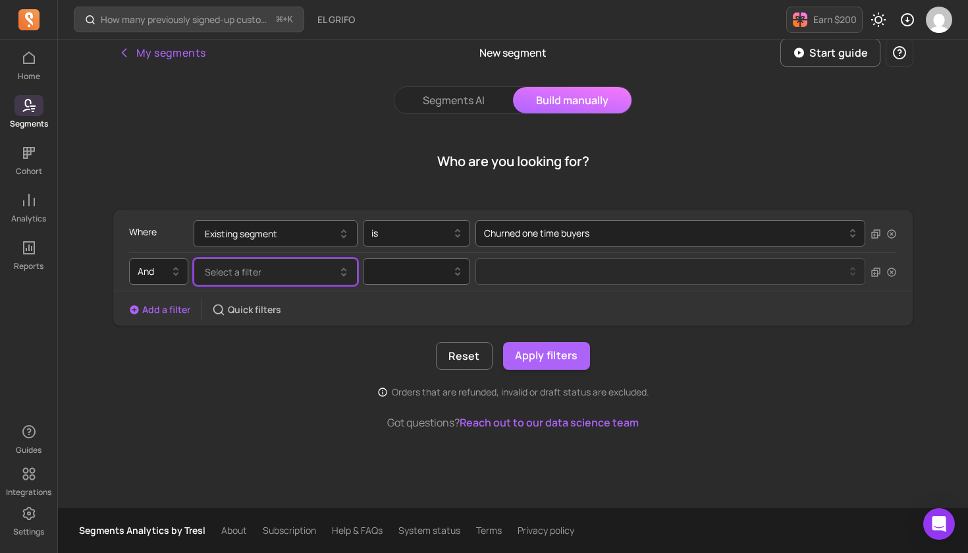
click at [263, 272] on button "Select a filter" at bounding box center [276, 271] width 164 height 27
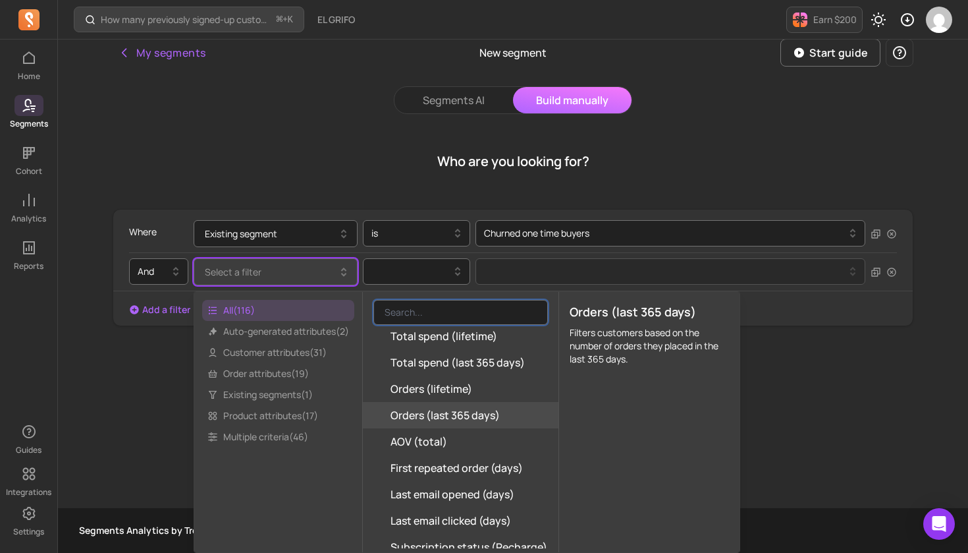
scroll to position [290, 0]
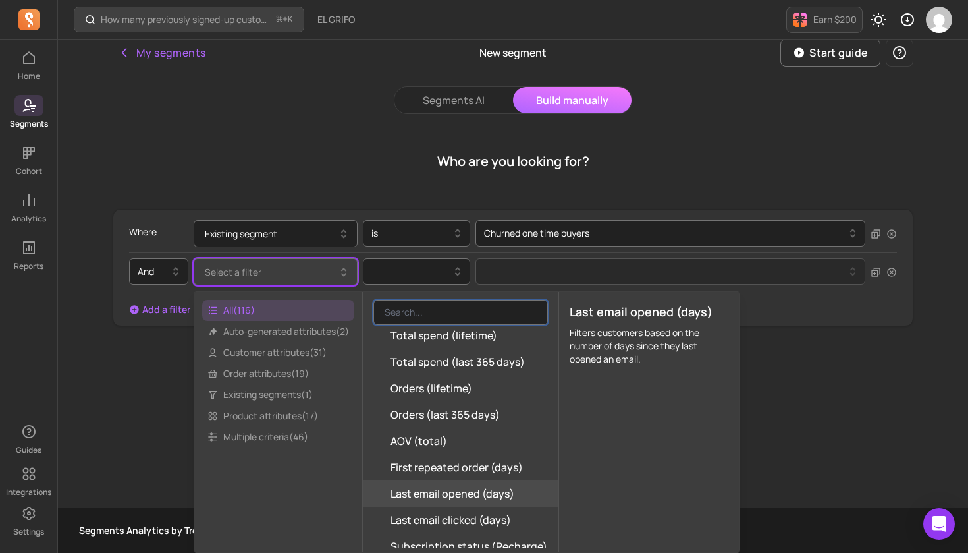
click at [461, 499] on span "Last email opened (days)" at bounding box center [453, 493] width 124 height 16
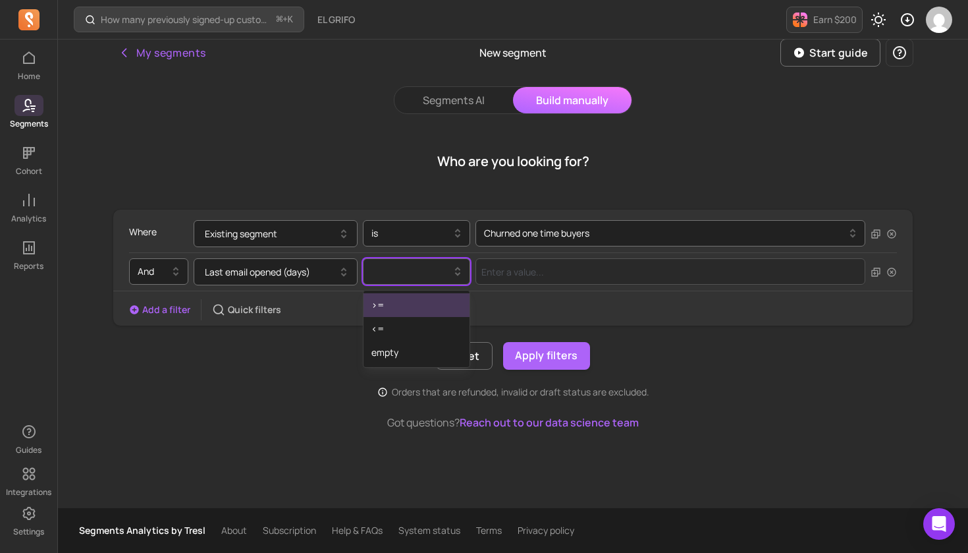
click at [439, 275] on div at bounding box center [411, 271] width 80 height 16
click at [417, 308] on div ">=" at bounding box center [417, 305] width 106 height 24
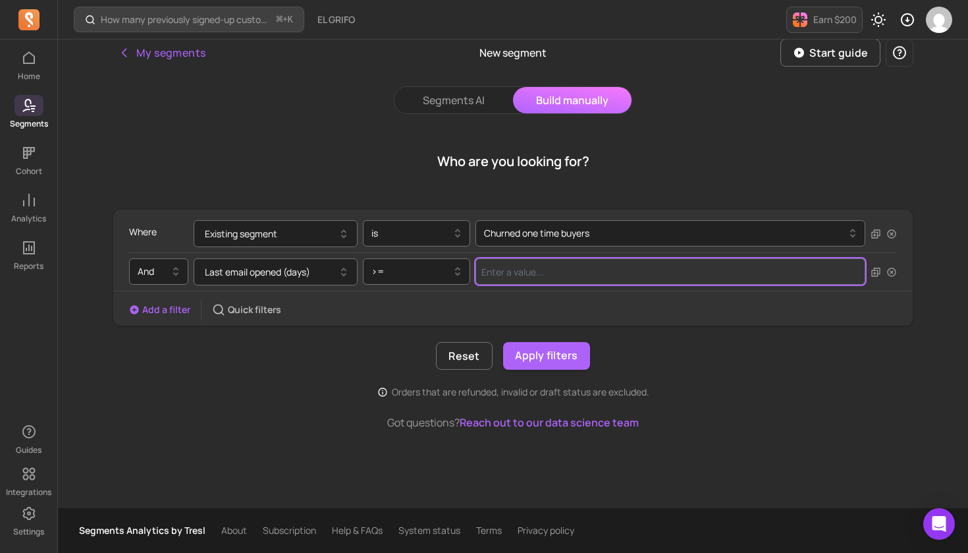
click at [533, 277] on input "Value for filter clause" at bounding box center [671, 271] width 390 height 26
type input "180"
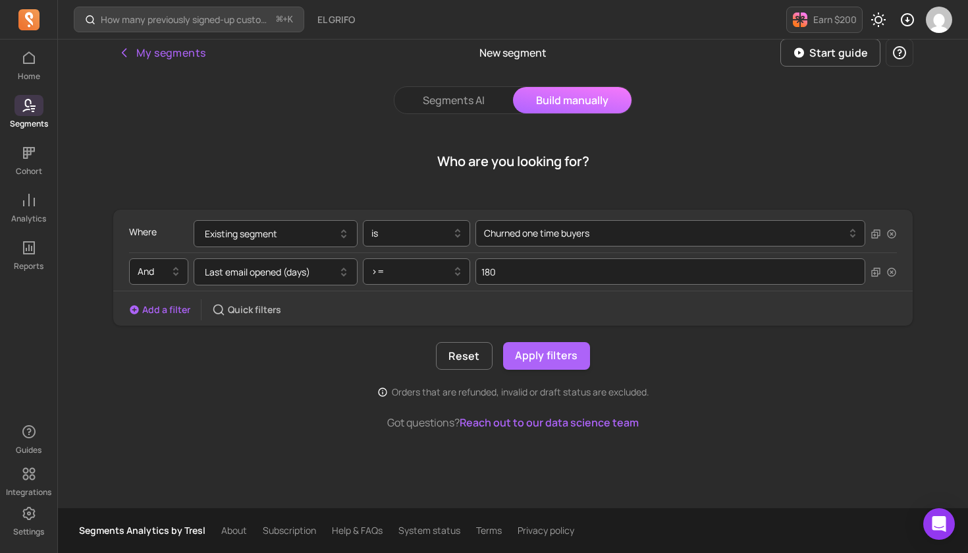
click at [164, 313] on button "Add a filter" at bounding box center [159, 309] width 61 height 13
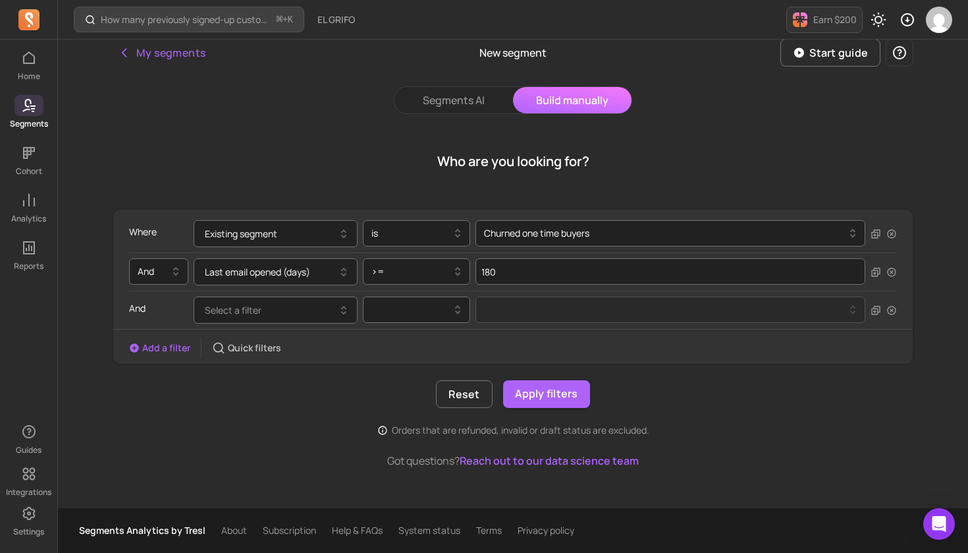
scroll to position [6, 0]
click at [263, 310] on button "Select a filter" at bounding box center [276, 309] width 164 height 27
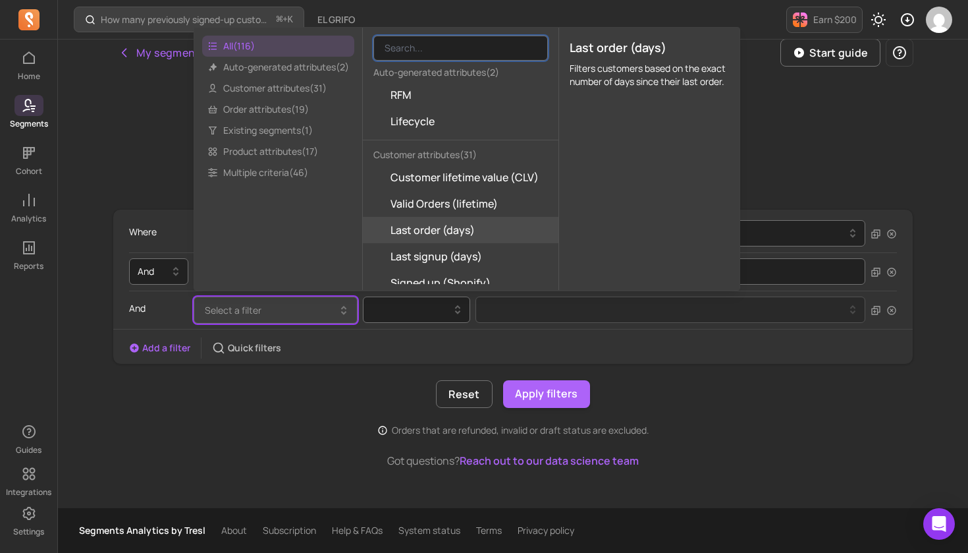
click at [475, 234] on span "Last order (days)" at bounding box center [433, 230] width 84 height 16
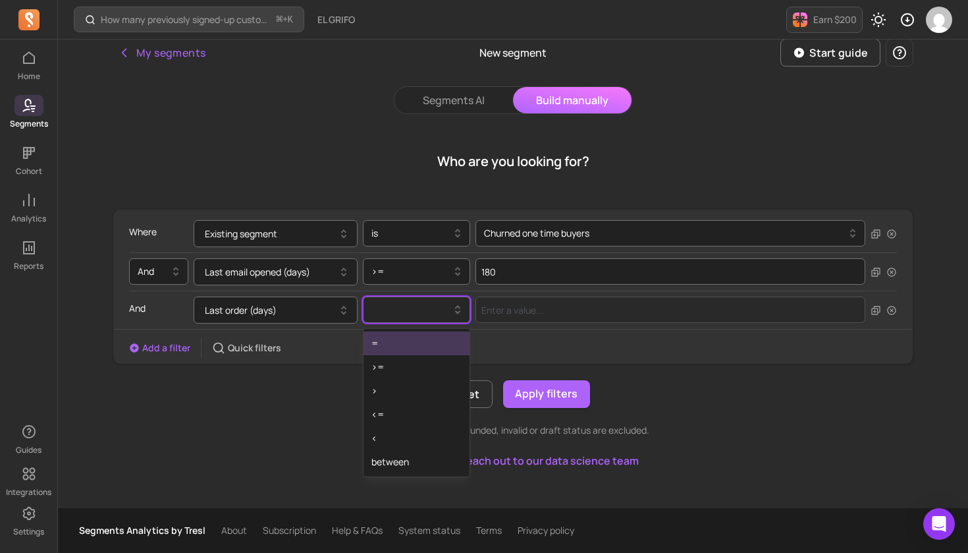
click at [426, 318] on div at bounding box center [411, 309] width 93 height 21
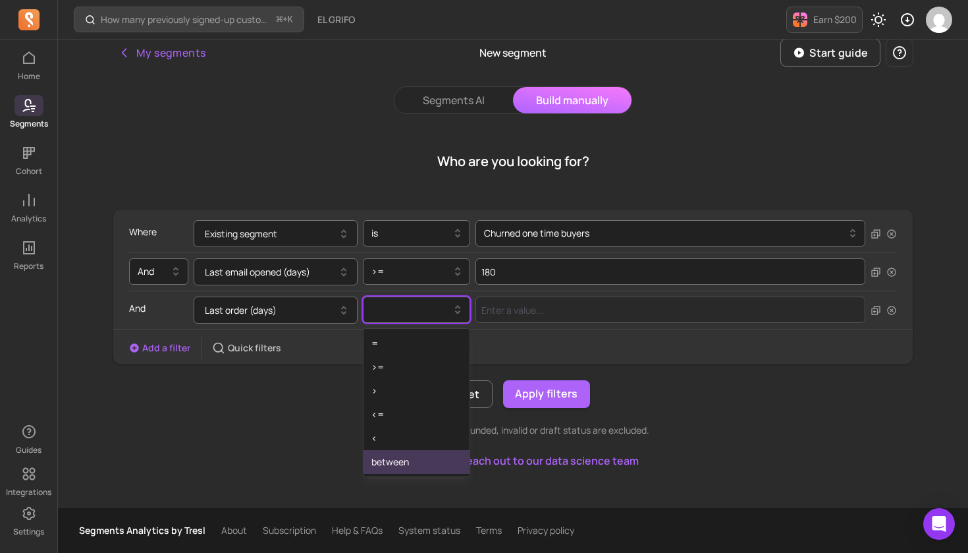
click at [414, 462] on div "between" at bounding box center [417, 462] width 106 height 24
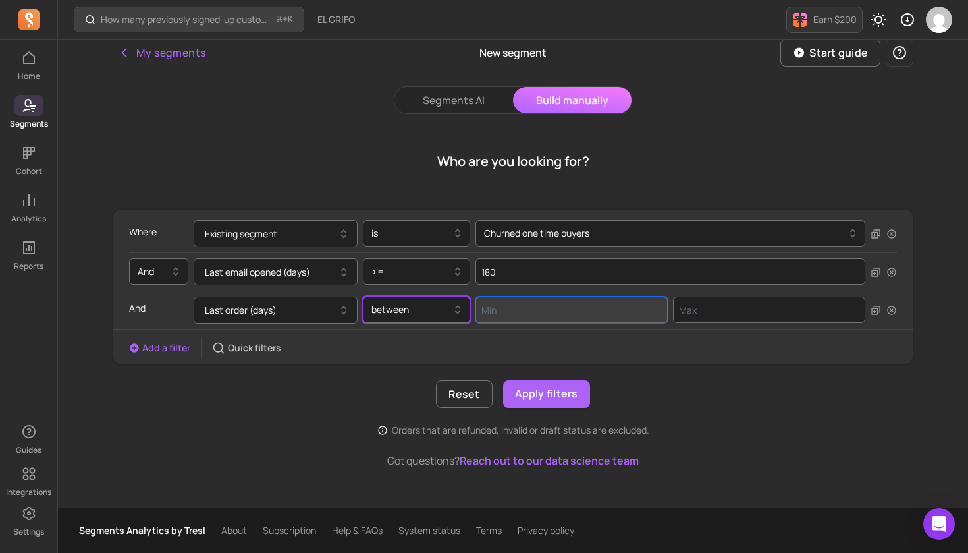
click at [533, 316] on input "Value for filter clause" at bounding box center [572, 309] width 192 height 26
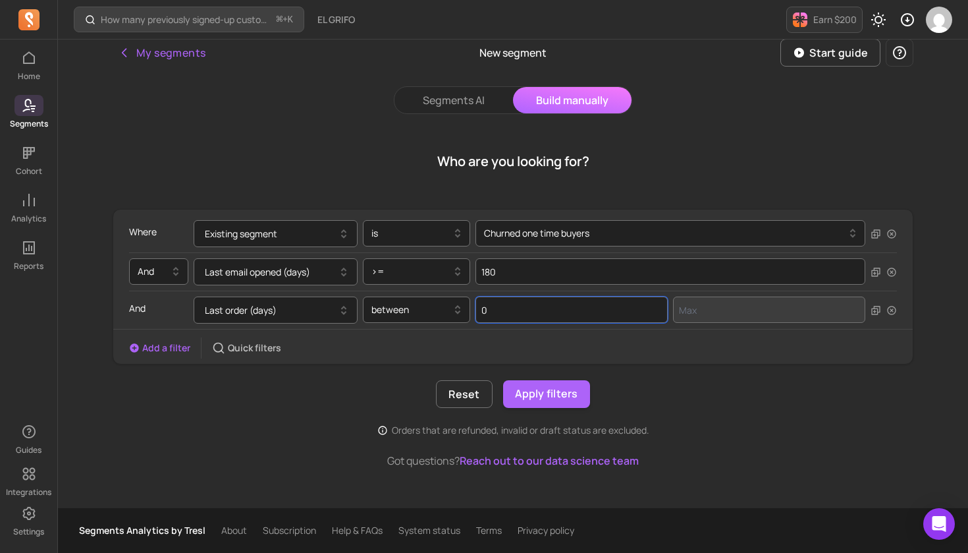
type input "0"
click at [722, 313] on input "Value for filter clause" at bounding box center [769, 309] width 192 height 26
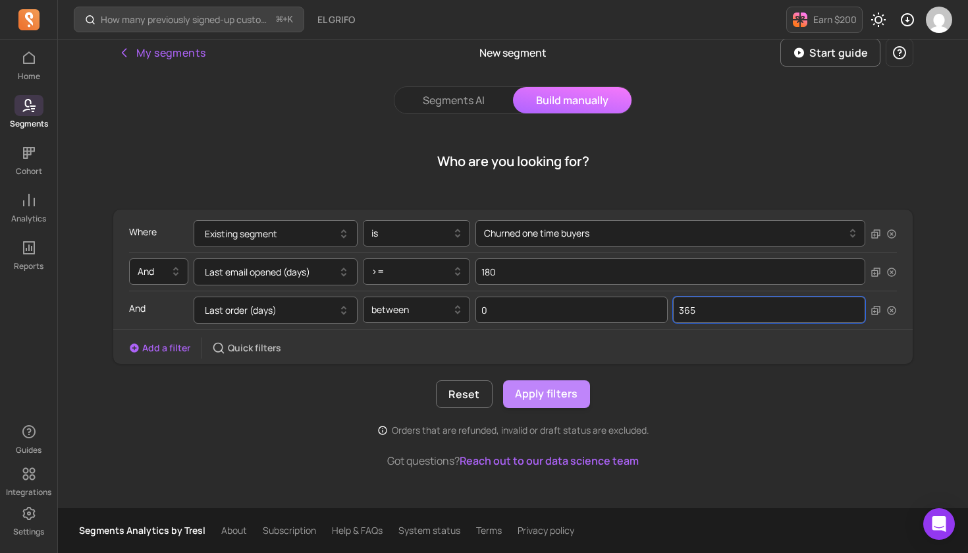
type input "365"
click at [549, 393] on button "Apply filters" at bounding box center [546, 394] width 87 height 28
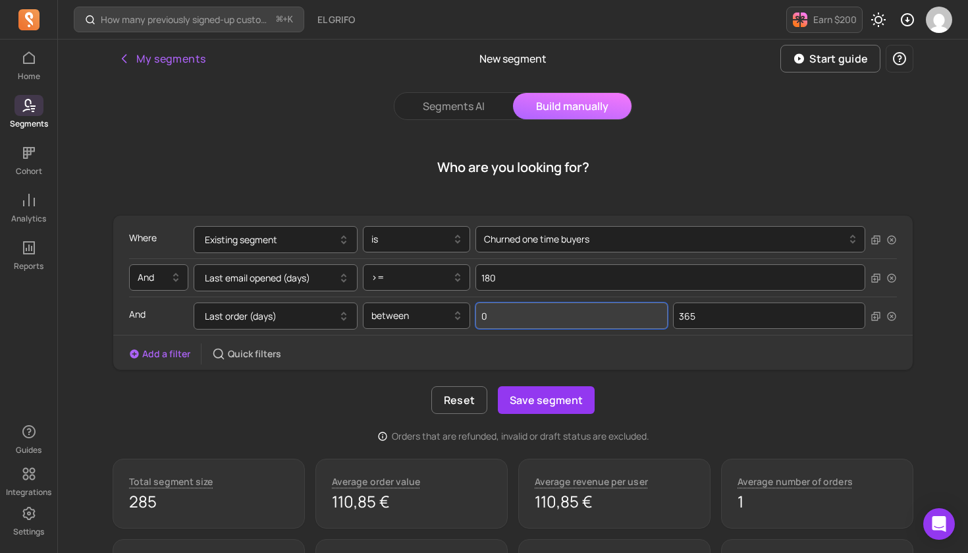
drag, startPoint x: 539, startPoint y: 321, endPoint x: 479, endPoint y: 314, distance: 60.4
click at [479, 314] on input "0" at bounding box center [572, 315] width 192 height 26
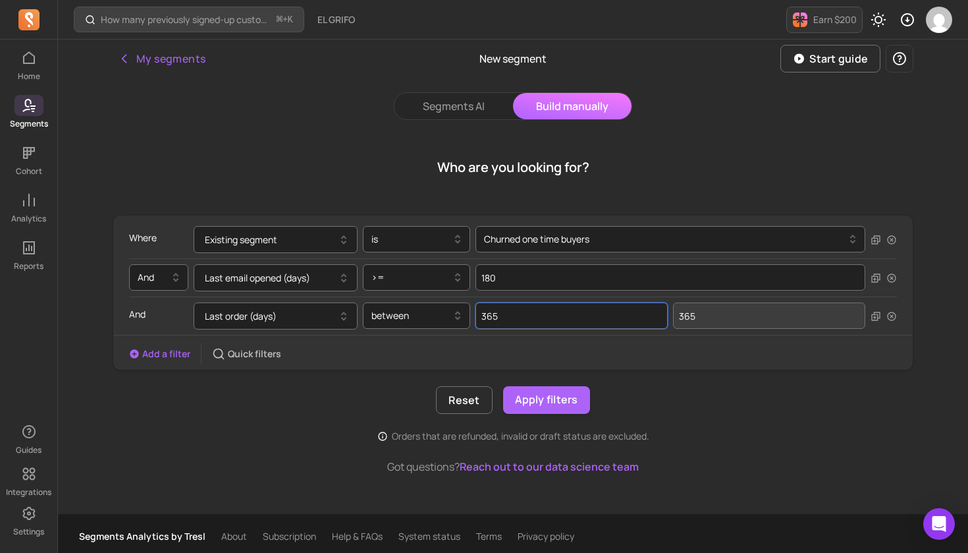
type input "365"
drag, startPoint x: 707, startPoint y: 319, endPoint x: 669, endPoint y: 318, distance: 38.2
click at [669, 318] on div "365 365" at bounding box center [671, 315] width 390 height 27
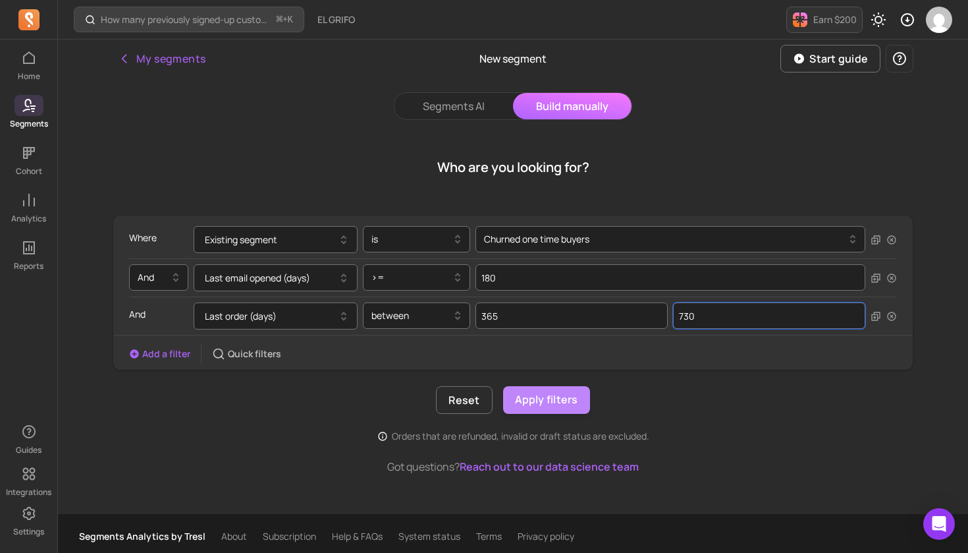
type input "730"
click at [560, 402] on button "Apply filters" at bounding box center [546, 400] width 87 height 28
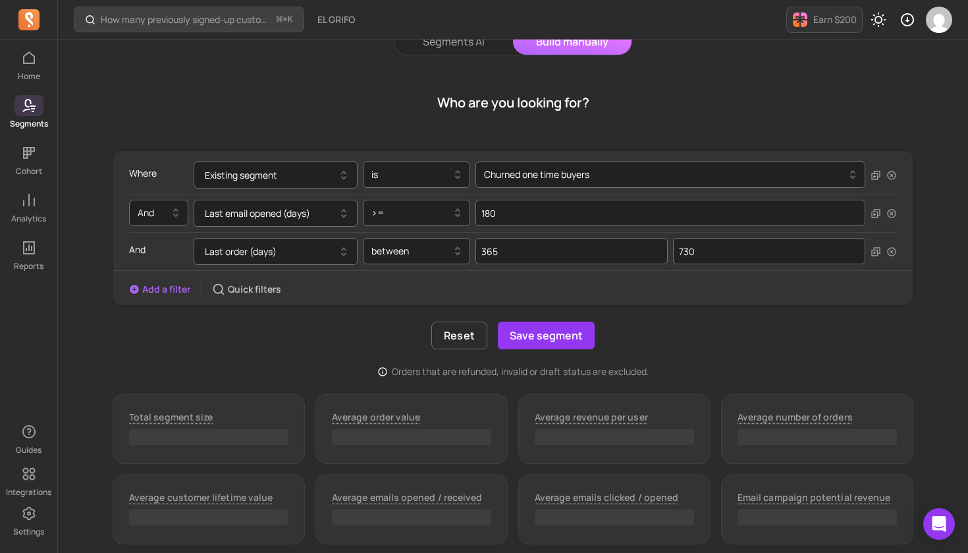
scroll to position [71, 0]
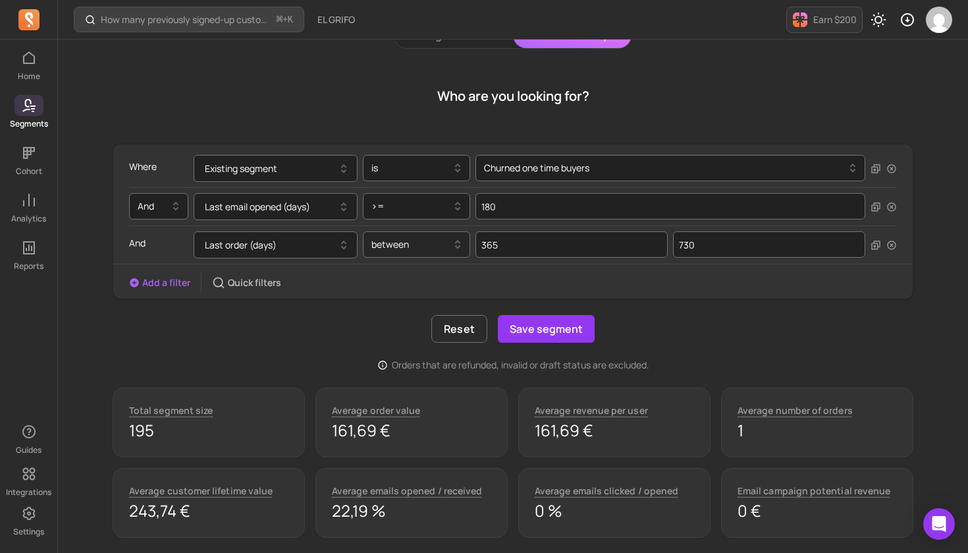
click at [460, 246] on icon at bounding box center [457, 247] width 5 height 4
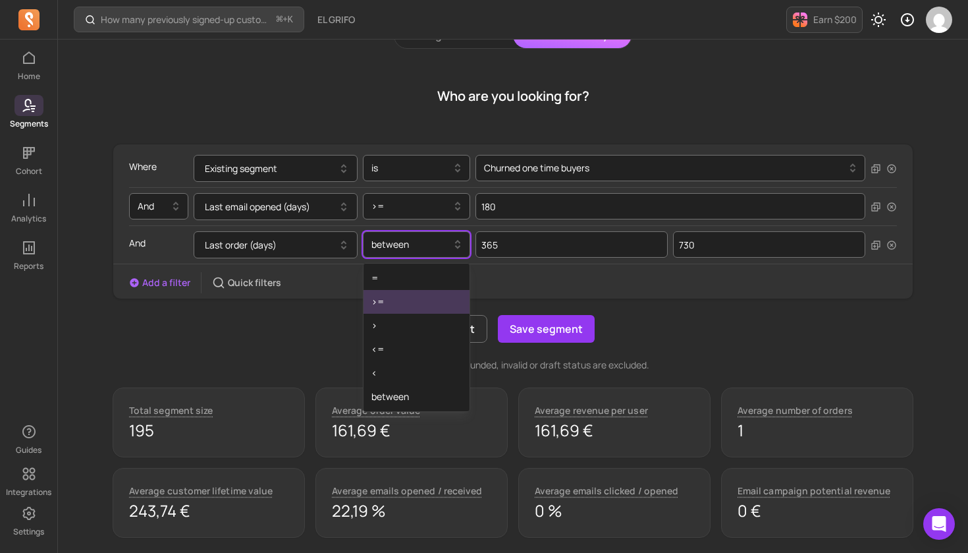
click at [422, 298] on div ">=" at bounding box center [417, 302] width 106 height 24
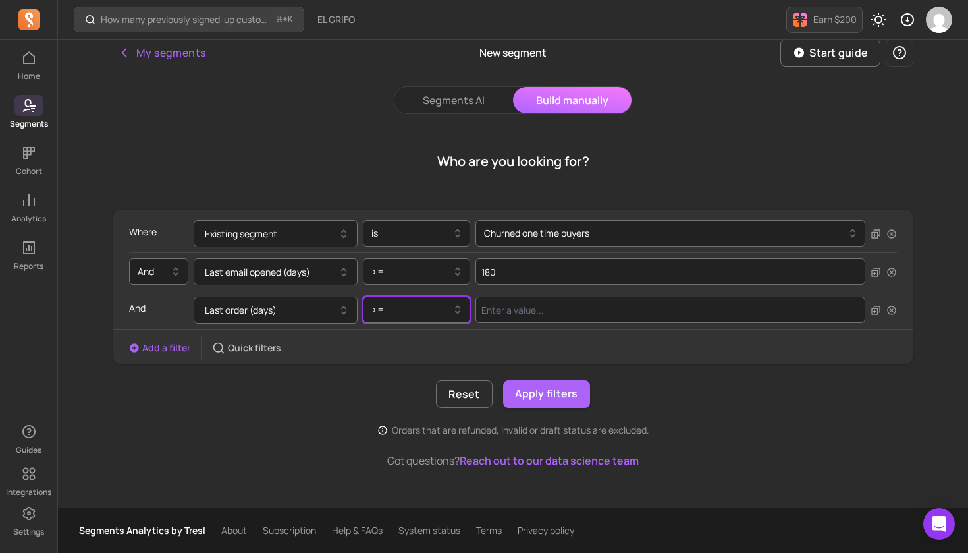
scroll to position [6, 0]
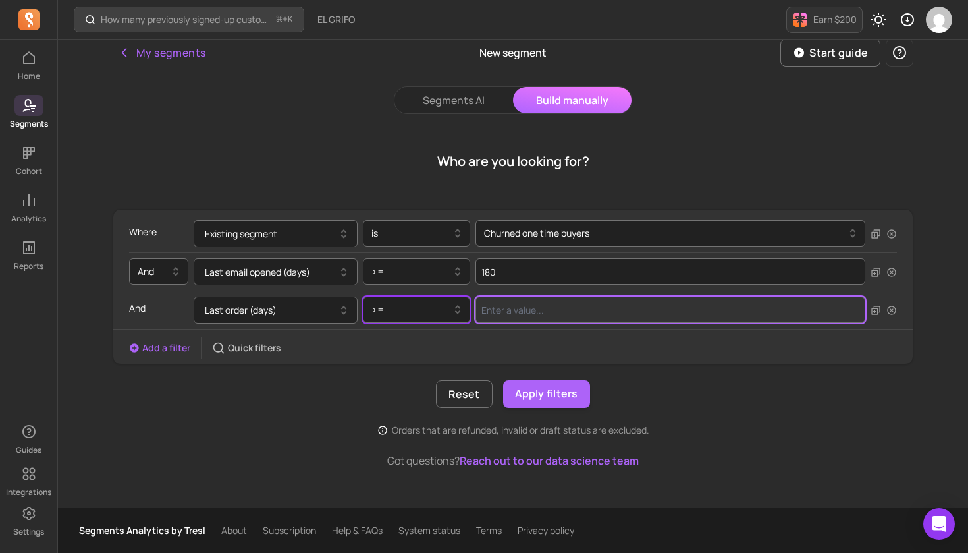
click at [568, 310] on input "Value for filter clause" at bounding box center [671, 309] width 390 height 26
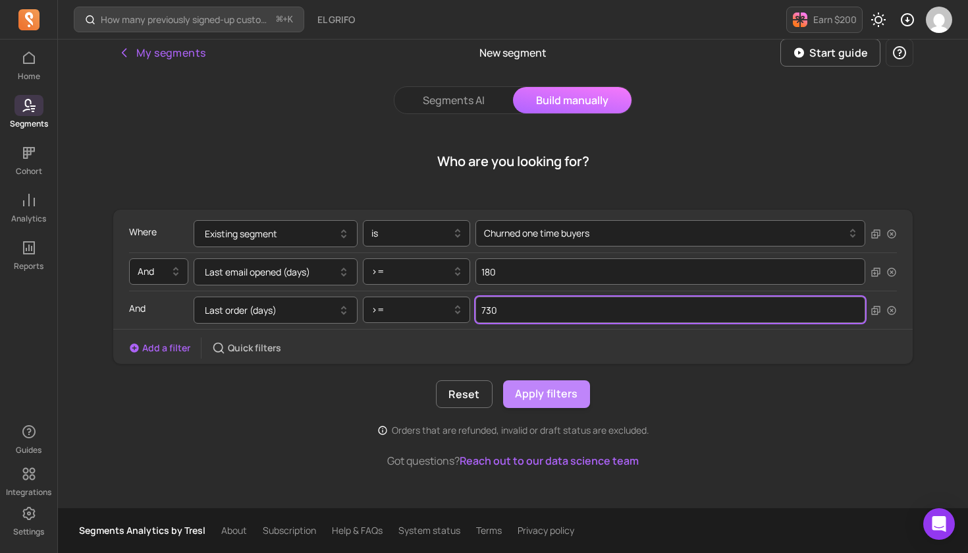
type input "730"
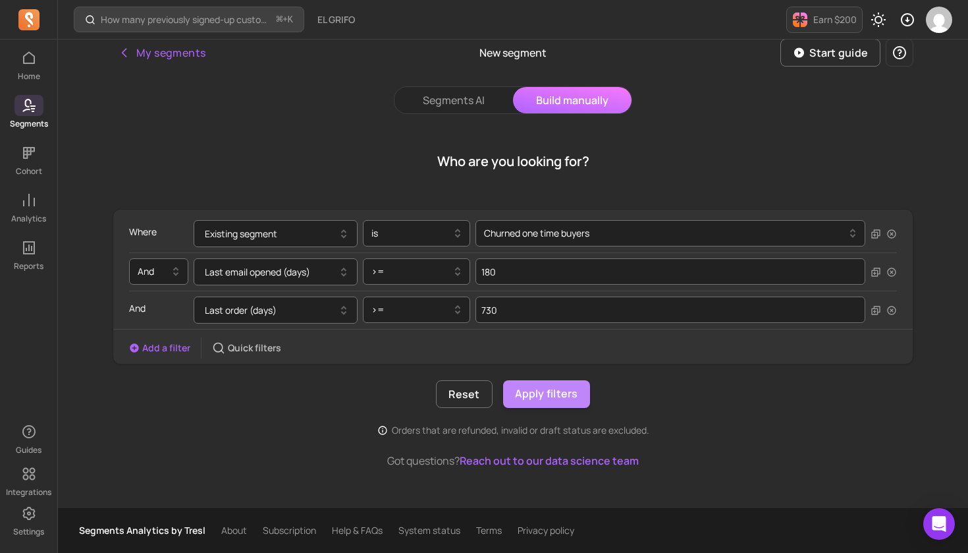
click at [545, 395] on button "Apply filters" at bounding box center [546, 394] width 87 height 28
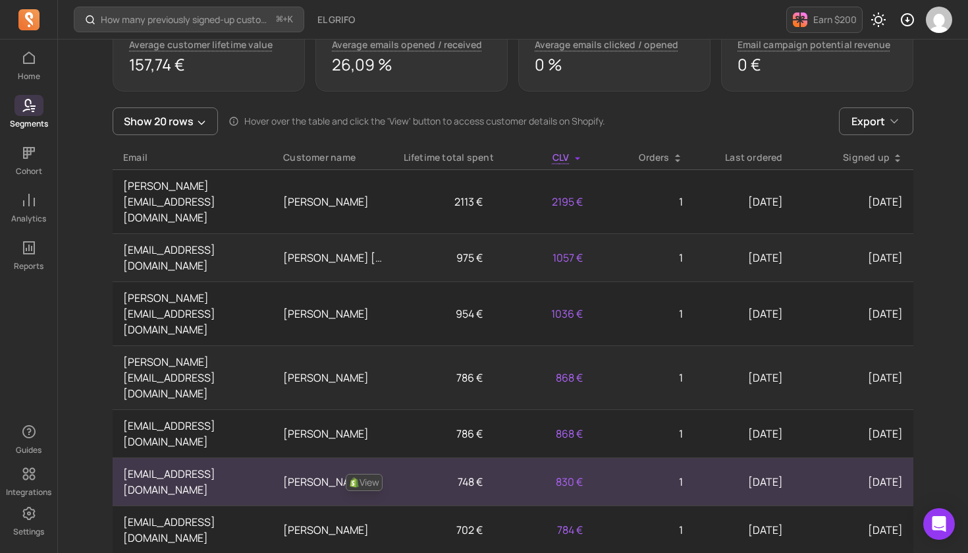
scroll to position [545, 0]
